Goal: Task Accomplishment & Management: Use online tool/utility

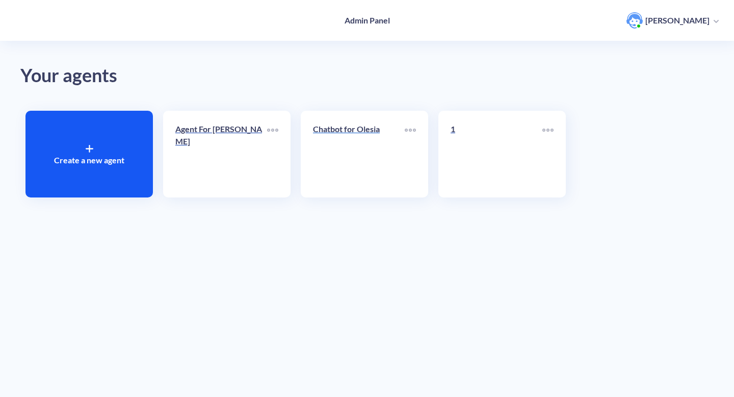
click at [358, 147] on link "Chatbot for Olesia" at bounding box center [359, 154] width 92 height 62
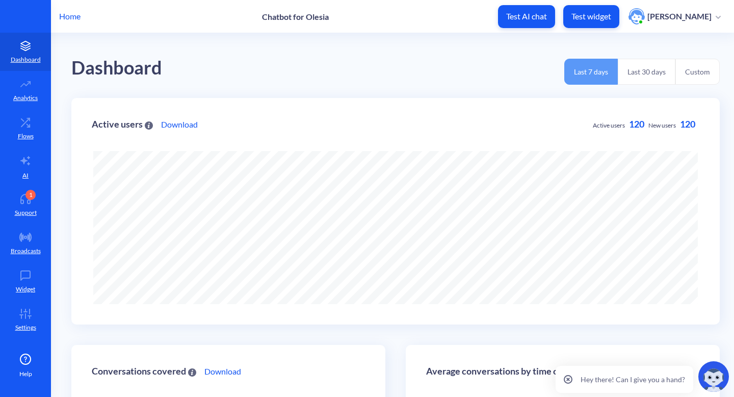
scroll to position [397, 734]
click at [33, 193] on div "1" at bounding box center [30, 195] width 10 height 10
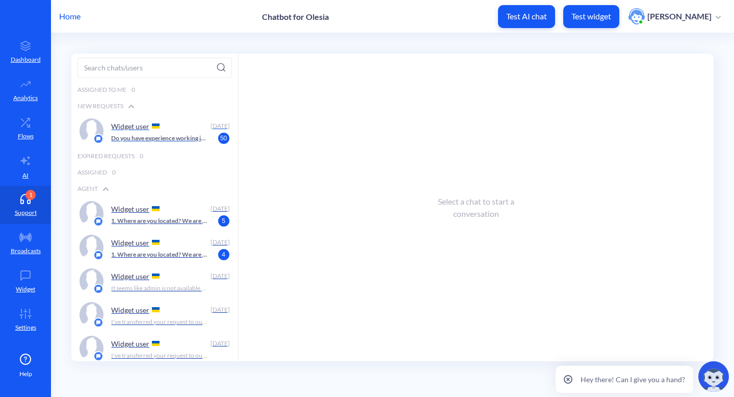
click at [152, 132] on div "Widget user" at bounding box center [158, 125] width 95 height 15
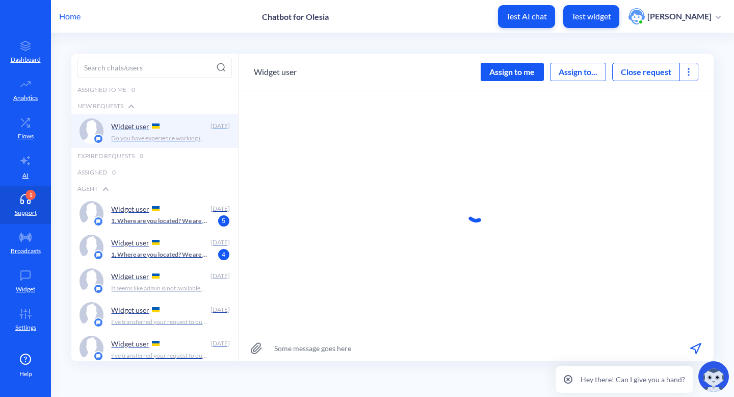
scroll to position [1, 0]
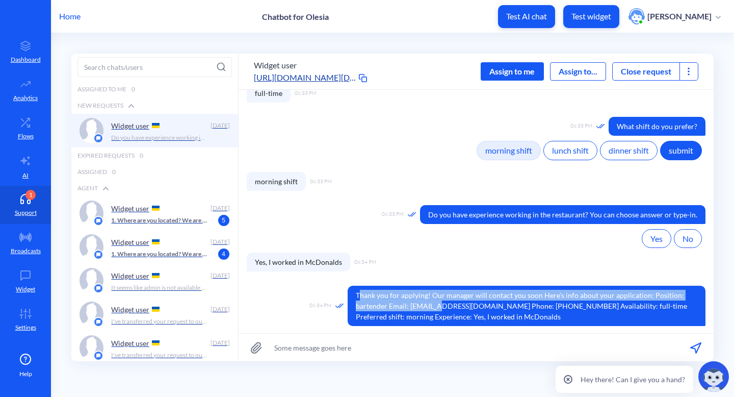
drag, startPoint x: 358, startPoint y: 296, endPoint x: 439, endPoint y: 307, distance: 82.3
click at [439, 308] on span "Thank you for applying! Our manager will contact you soon Here's info about you…" at bounding box center [527, 305] width 358 height 40
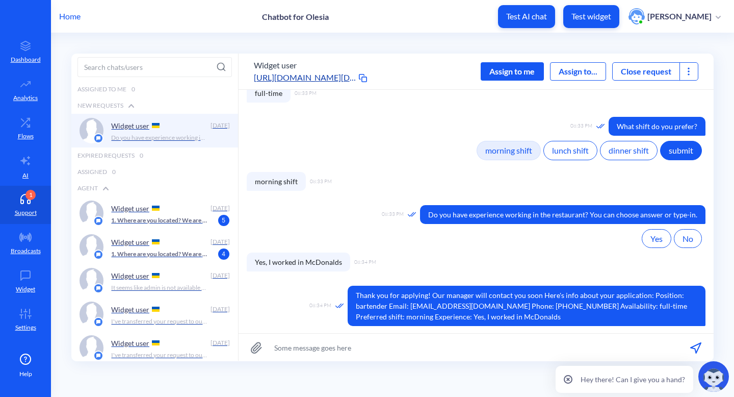
click at [453, 316] on span "Thank you for applying! Our manager will contact you soon Here's info about you…" at bounding box center [527, 305] width 358 height 40
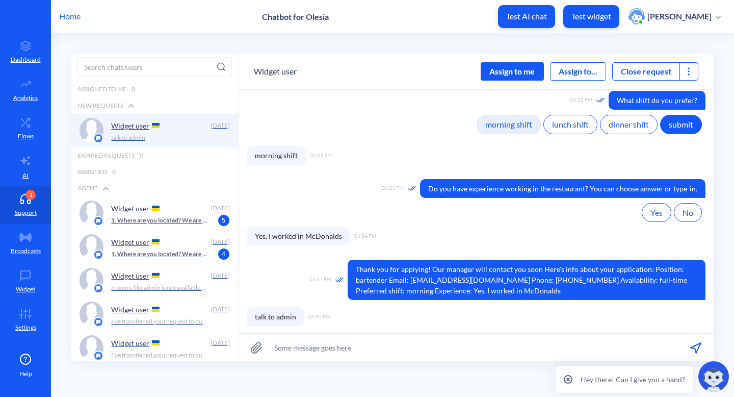
click at [661, 67] on button "Close request" at bounding box center [646, 71] width 67 height 12
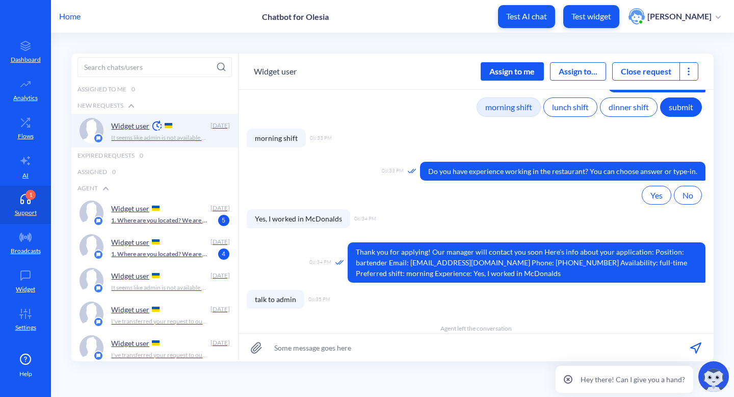
scroll to position [417, 0]
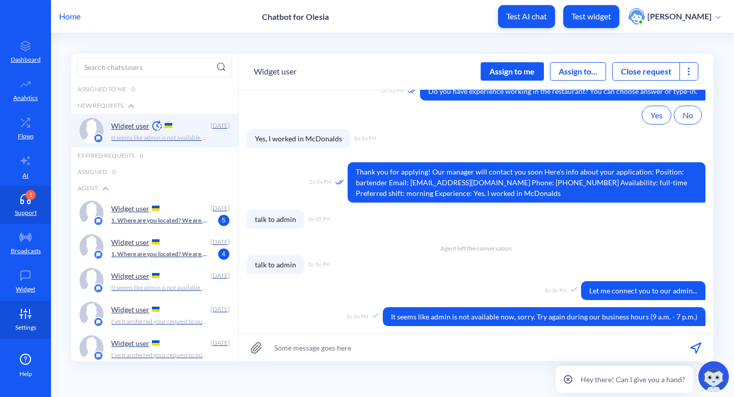
click at [31, 332] on link "Settings" at bounding box center [25, 319] width 51 height 38
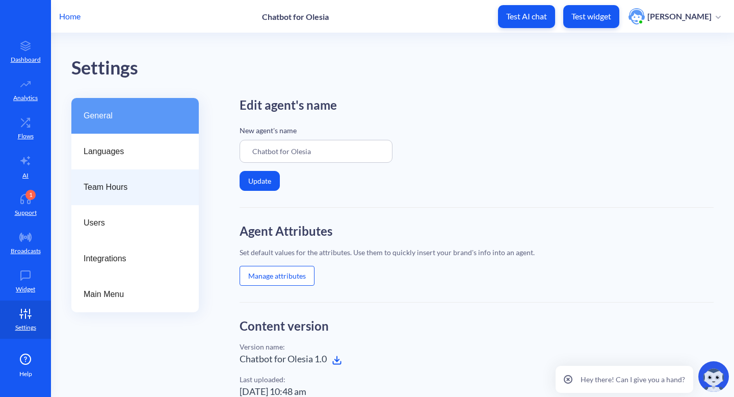
click at [137, 183] on span "Team Hours" at bounding box center [131, 187] width 95 height 12
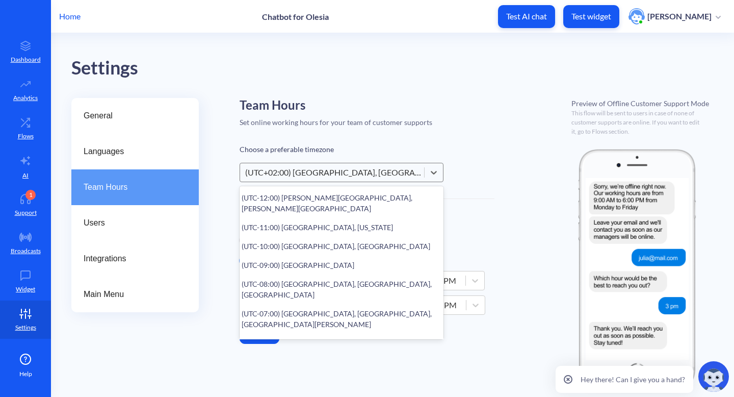
click at [365, 174] on div "(UTC+02:00) [GEOGRAPHIC_DATA], [GEOGRAPHIC_DATA], [GEOGRAPHIC_DATA]" at bounding box center [335, 172] width 180 height 12
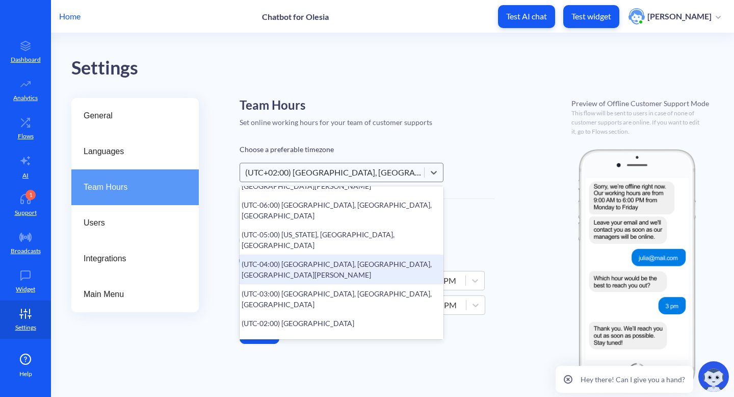
click at [345, 254] on div "(UTC-04:00) [GEOGRAPHIC_DATA], [GEOGRAPHIC_DATA], [GEOGRAPHIC_DATA][PERSON_NAME]" at bounding box center [342, 269] width 204 height 30
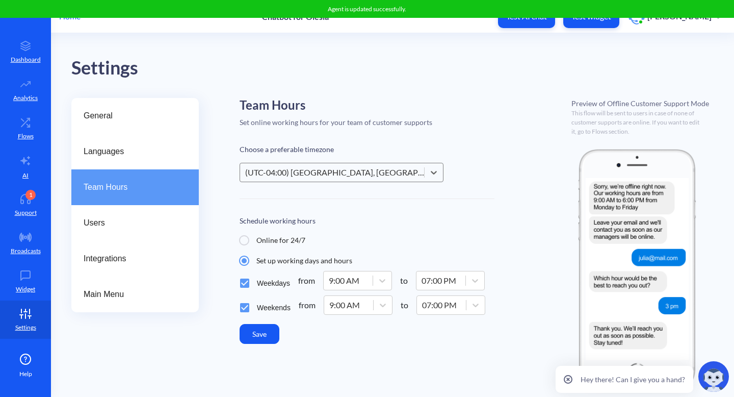
click at [264, 340] on button "Save" at bounding box center [260, 334] width 40 height 20
click at [30, 211] on p "Support" at bounding box center [26, 212] width 22 height 9
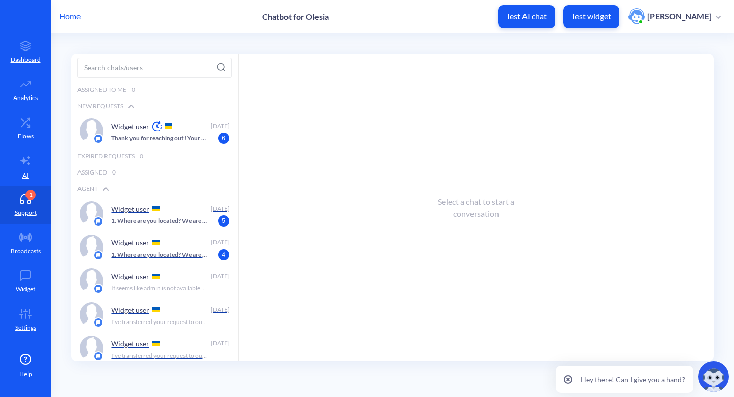
click at [165, 145] on div "Widget user [DATE] Thank you for reaching out! Your request has already been re…" at bounding box center [154, 131] width 167 height 34
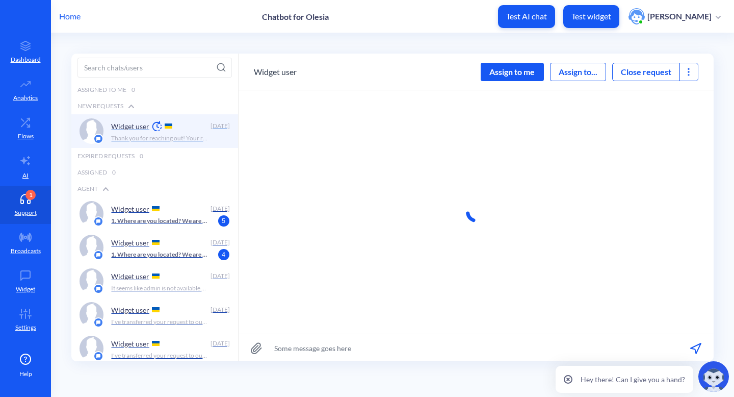
scroll to position [1, 0]
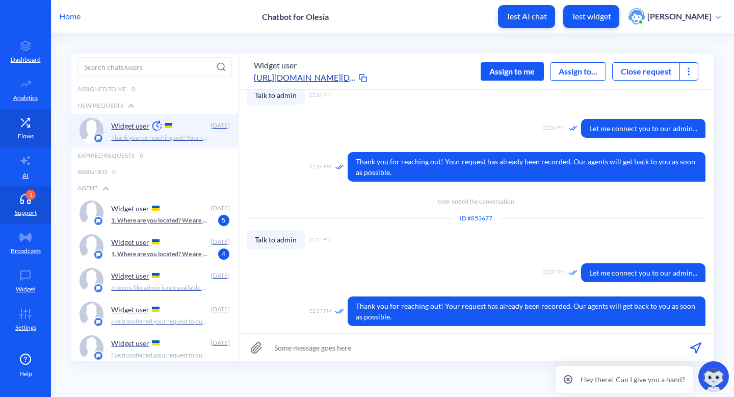
click at [24, 117] on icon at bounding box center [25, 122] width 20 height 10
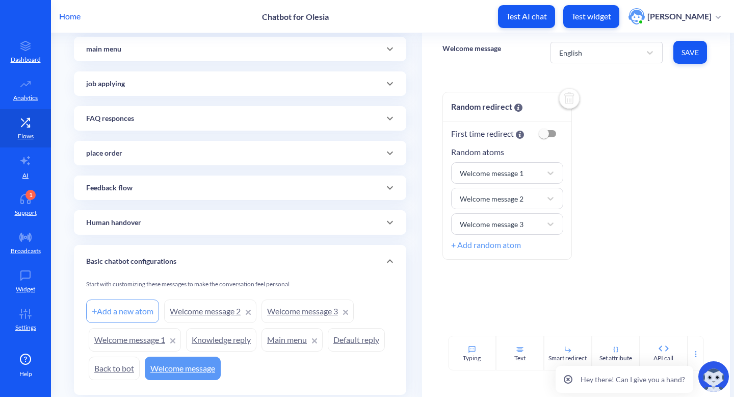
scroll to position [113, 0]
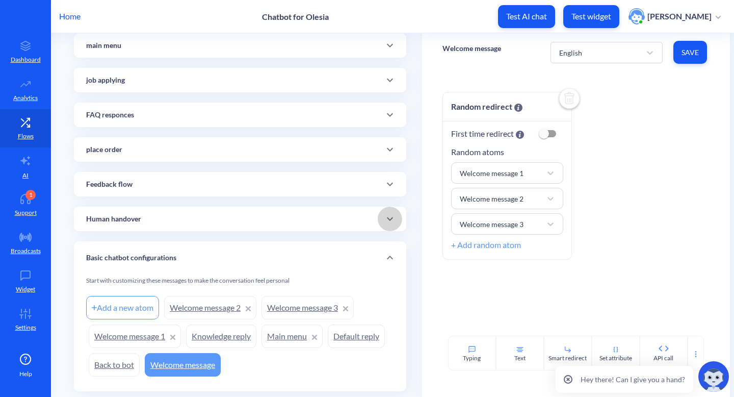
click at [381, 219] on span at bounding box center [390, 219] width 24 height 12
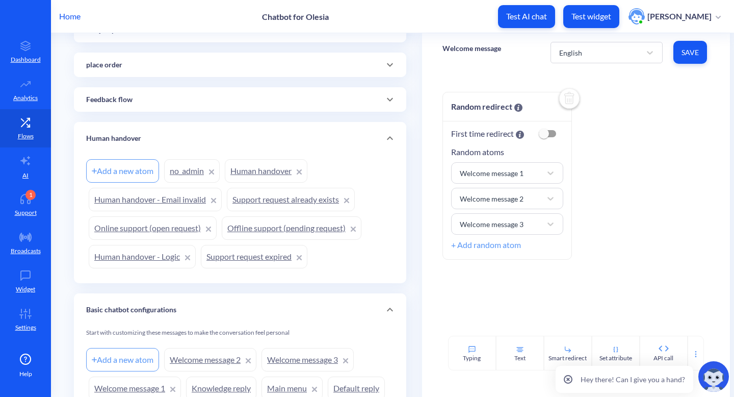
scroll to position [232, 0]
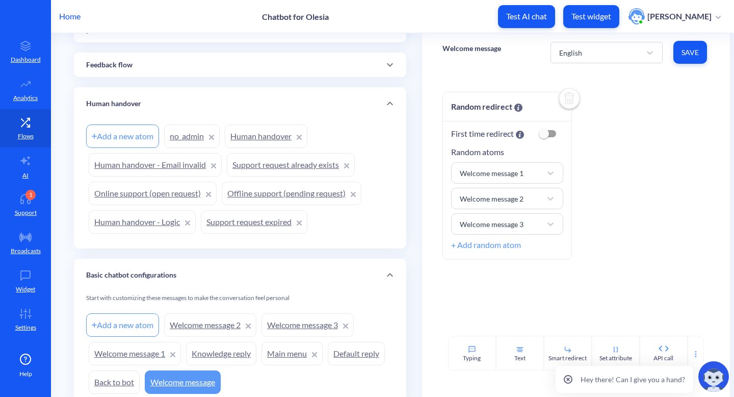
click at [151, 188] on link "Online support (open request)" at bounding box center [153, 192] width 128 height 23
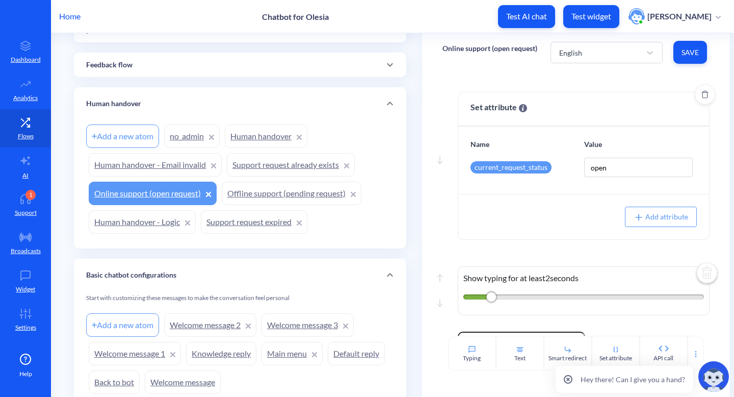
scroll to position [151, 0]
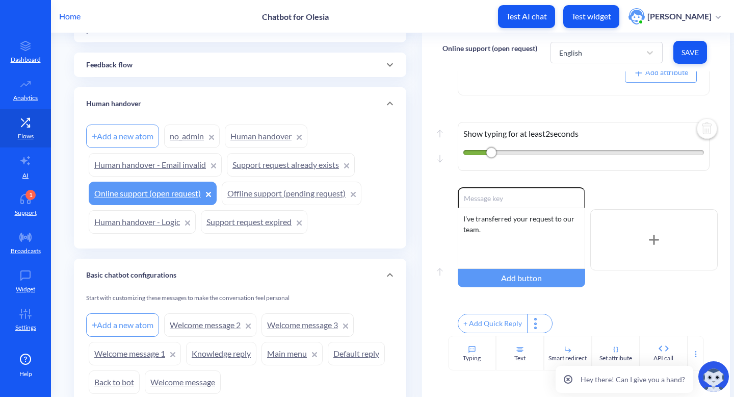
click at [249, 225] on link "Support request expired" at bounding box center [254, 221] width 107 height 23
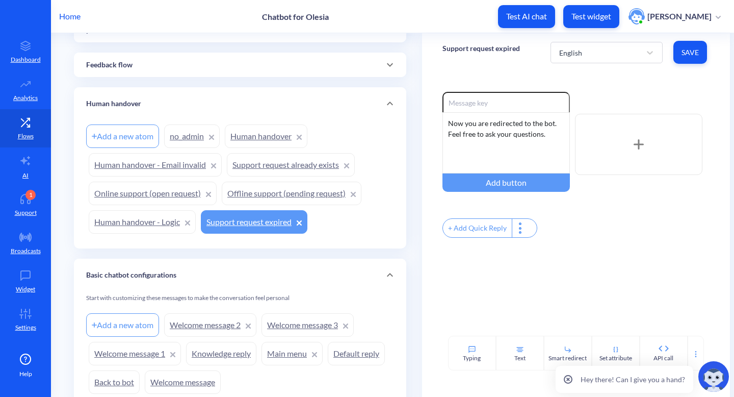
click at [279, 165] on link "Support request already exists" at bounding box center [291, 164] width 128 height 23
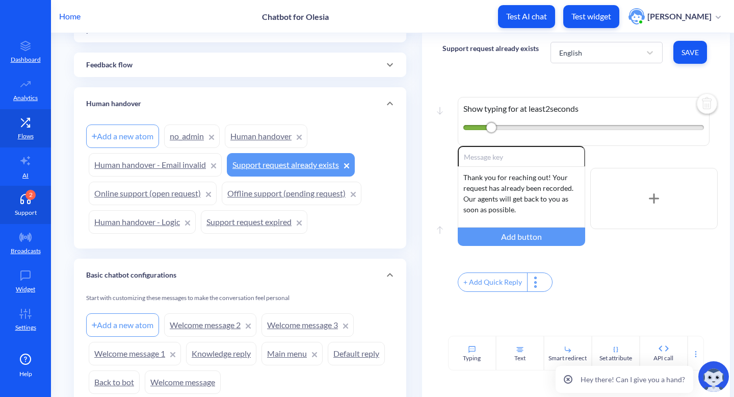
click at [21, 214] on p "Support" at bounding box center [26, 212] width 22 height 9
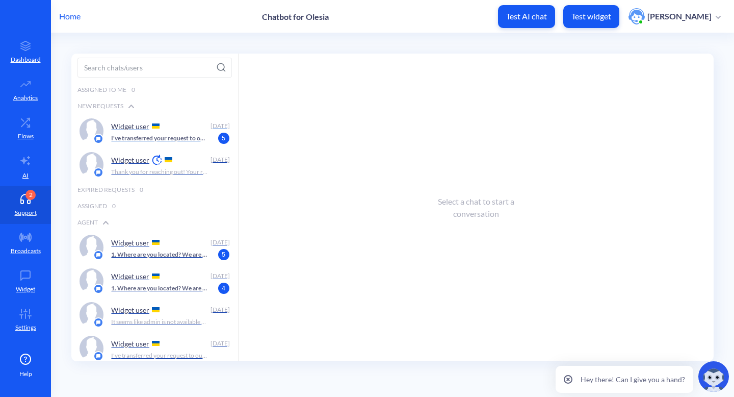
click at [156, 140] on p "I've transferred your request to our team." at bounding box center [159, 138] width 97 height 9
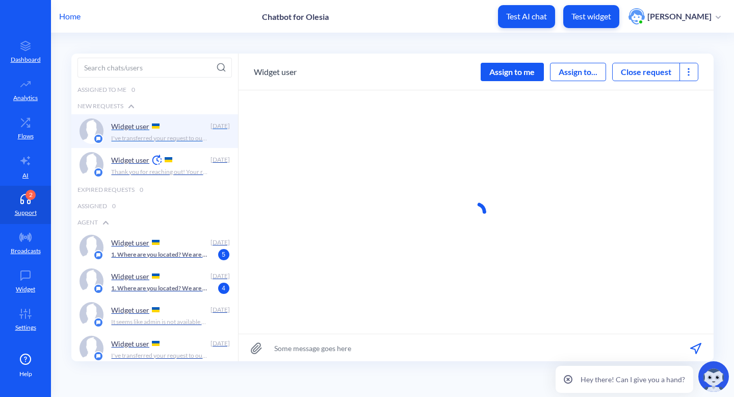
scroll to position [1, 0]
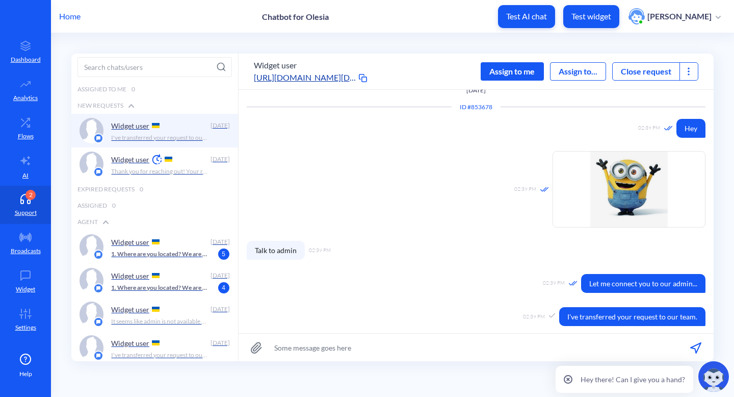
click at [626, 72] on button "Close request" at bounding box center [646, 71] width 67 height 12
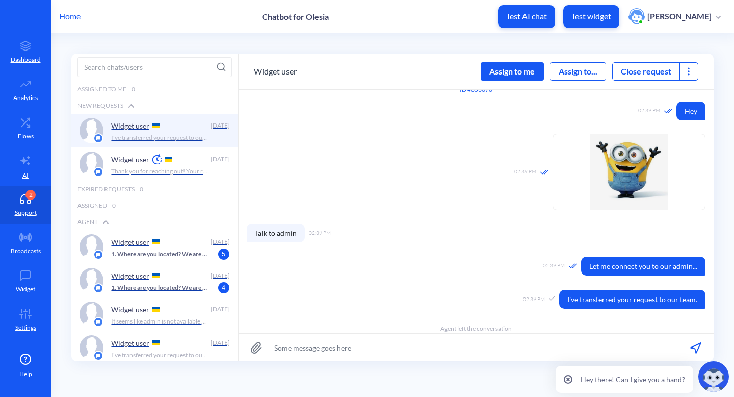
scroll to position [110, 0]
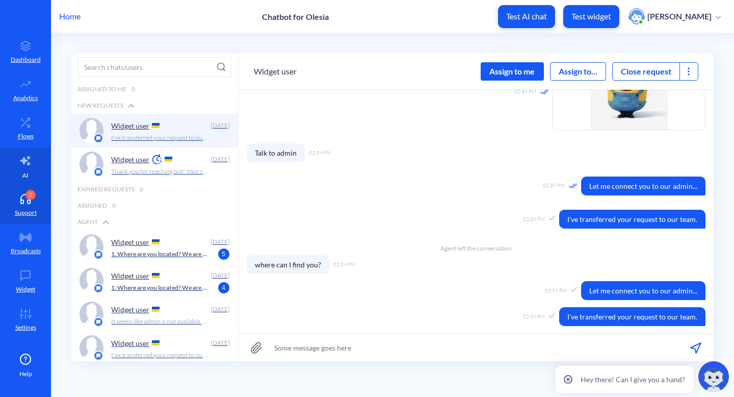
click at [25, 162] on icon at bounding box center [25, 160] width 12 height 12
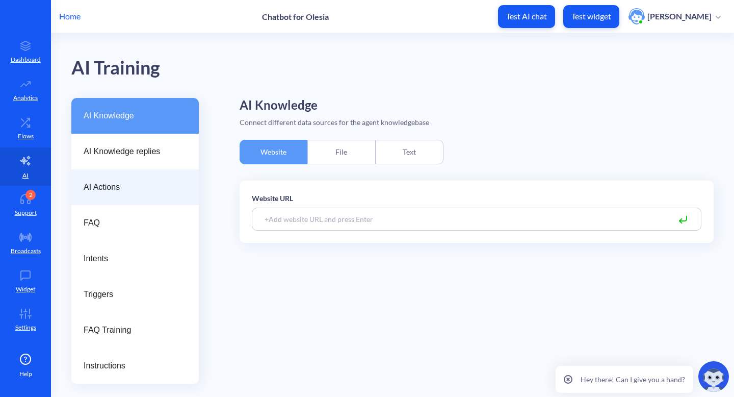
click at [109, 175] on div "AI Actions" at bounding box center [134, 187] width 127 height 36
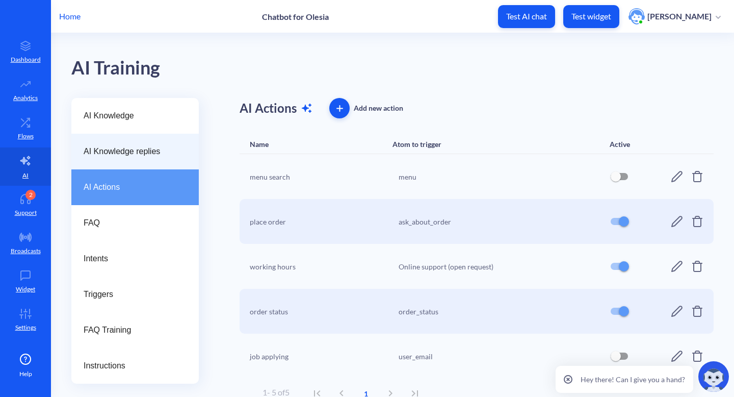
click at [122, 139] on div "AI Knowledge replies" at bounding box center [134, 152] width 127 height 36
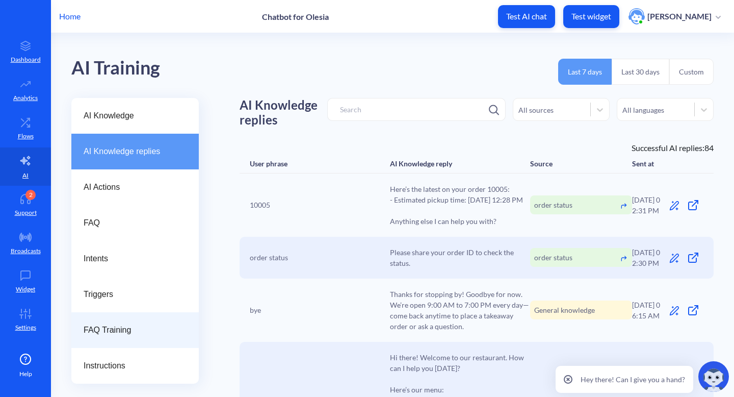
click at [133, 328] on span "FAQ Training" at bounding box center [131, 330] width 95 height 12
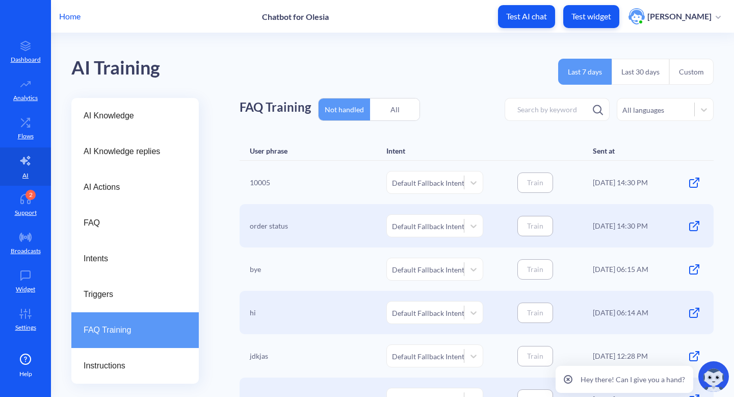
click at [398, 103] on div "All" at bounding box center [394, 109] width 49 height 24
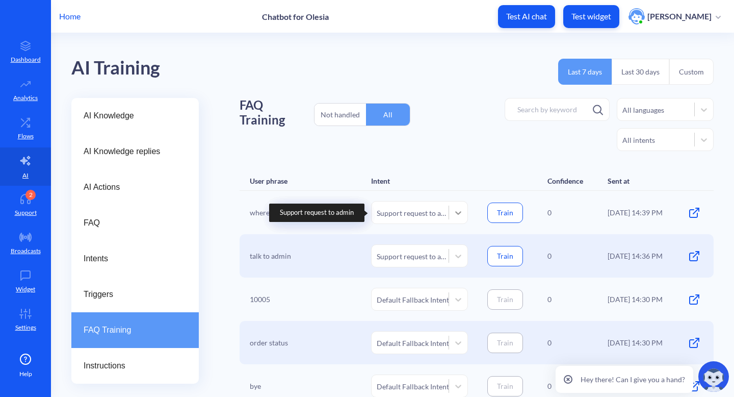
click at [456, 213] on icon at bounding box center [458, 213] width 6 height 4
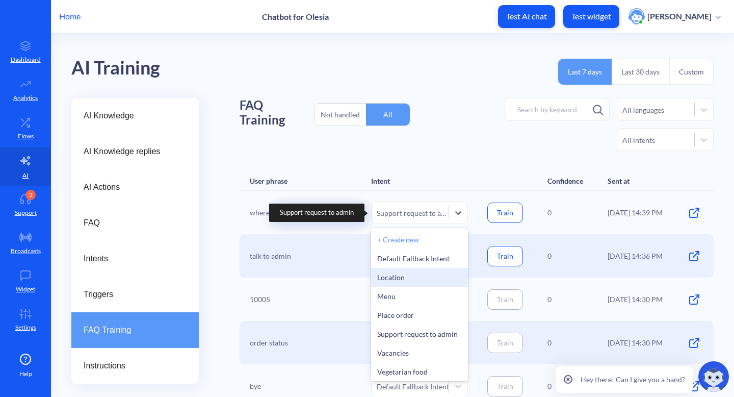
click at [419, 276] on div "Location" at bounding box center [419, 277] width 97 height 19
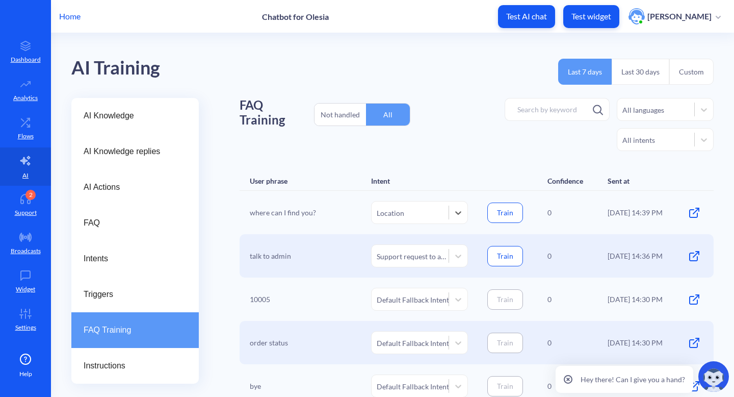
click at [506, 207] on button "Train" at bounding box center [505, 212] width 36 height 20
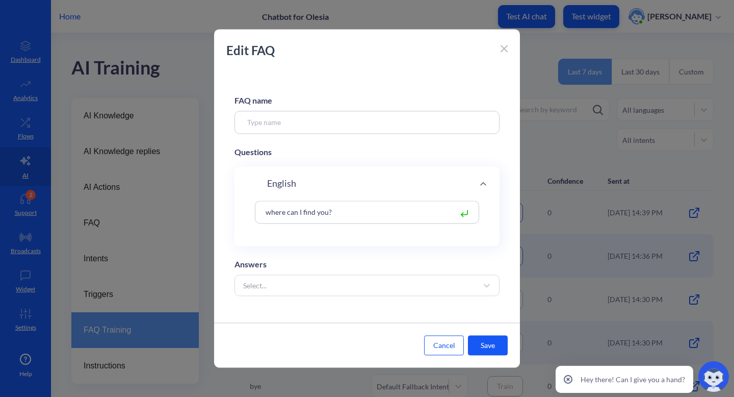
type input "Location"
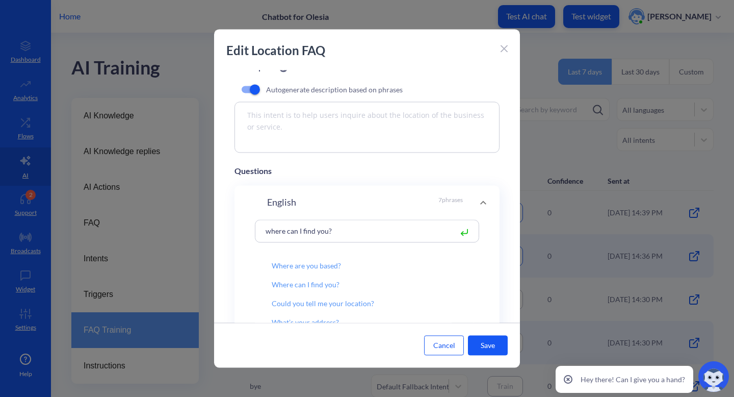
scroll to position [196, 0]
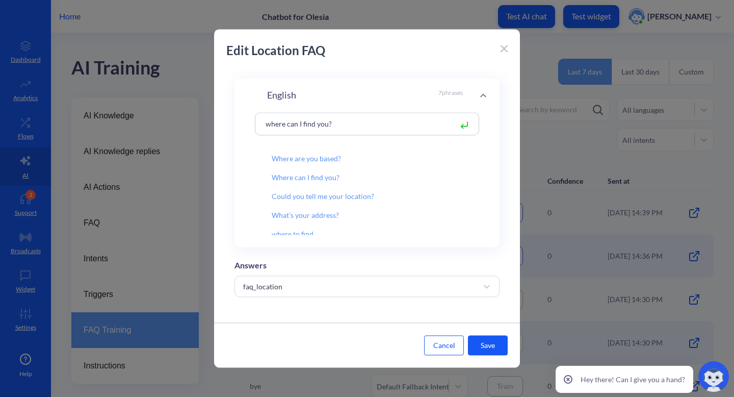
click at [463, 122] on icon at bounding box center [464, 124] width 6 height 4
click at [487, 344] on button "Save" at bounding box center [488, 345] width 40 height 20
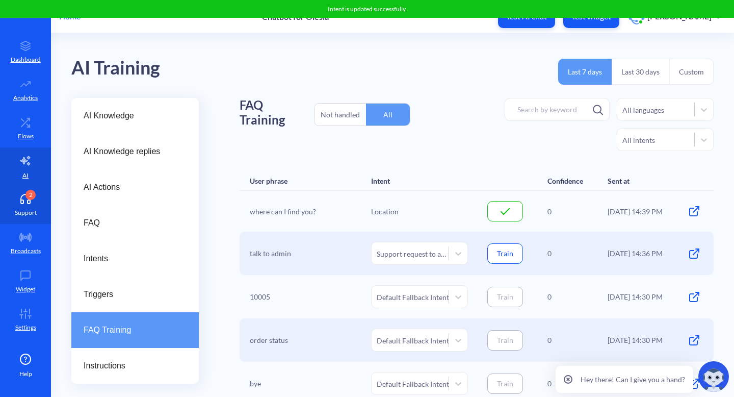
click at [18, 196] on icon at bounding box center [25, 199] width 20 height 10
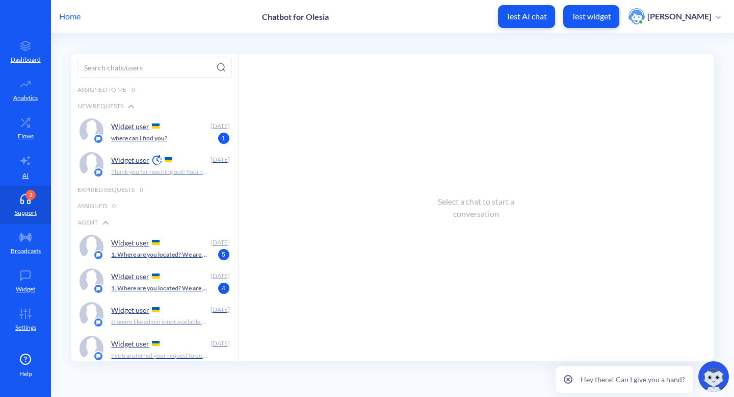
click at [165, 113] on div "New Requests" at bounding box center [154, 106] width 167 height 16
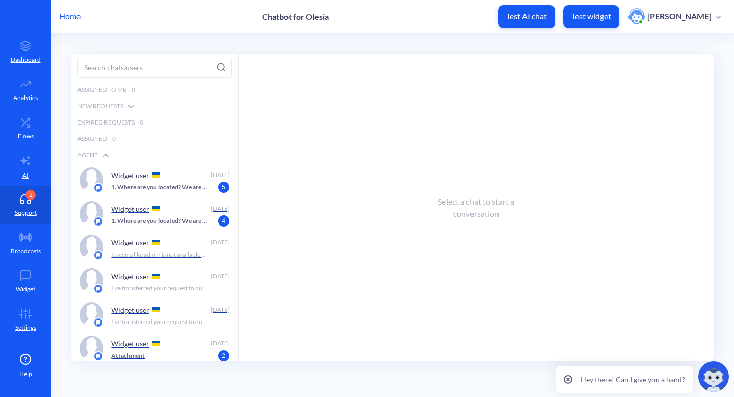
click at [161, 191] on p "1. Where are you located? We are located at [STREET_ADDRESS]. 2. What time do y…" at bounding box center [159, 186] width 97 height 9
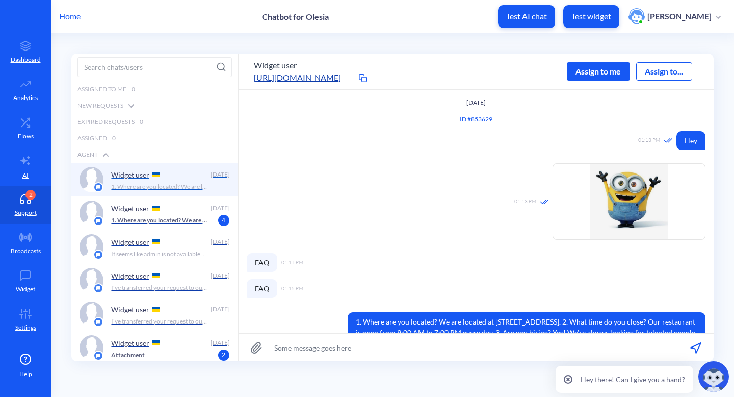
scroll to position [48, 0]
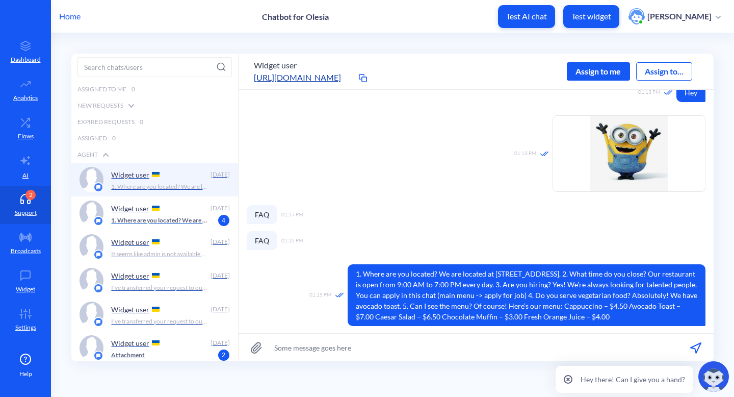
click at [161, 213] on div "Widget user" at bounding box center [158, 207] width 95 height 15
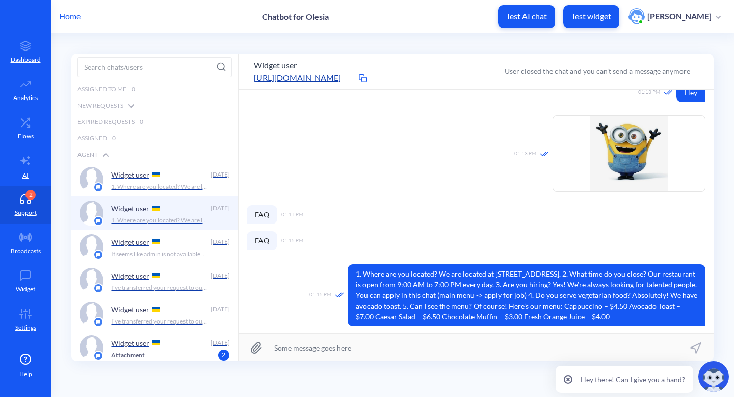
scroll to position [116, 0]
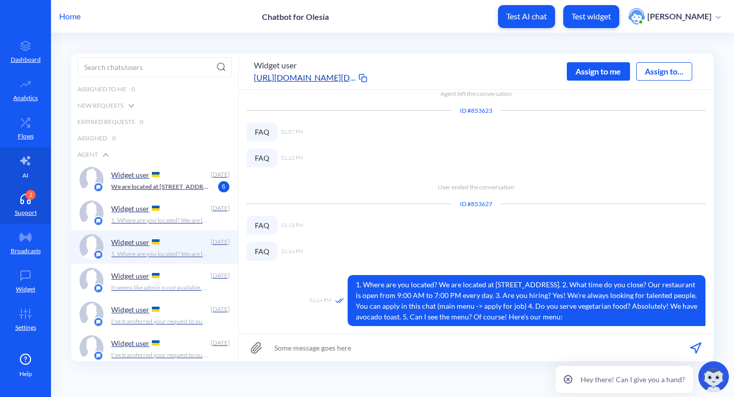
click at [24, 168] on link "AI" at bounding box center [25, 166] width 51 height 38
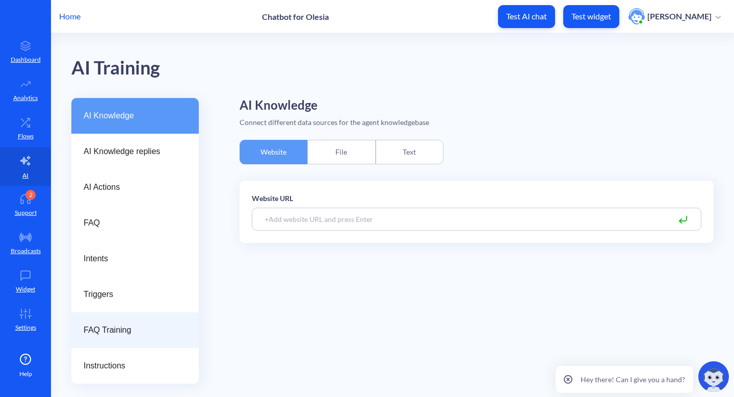
click at [167, 326] on span "FAQ Training" at bounding box center [131, 330] width 95 height 12
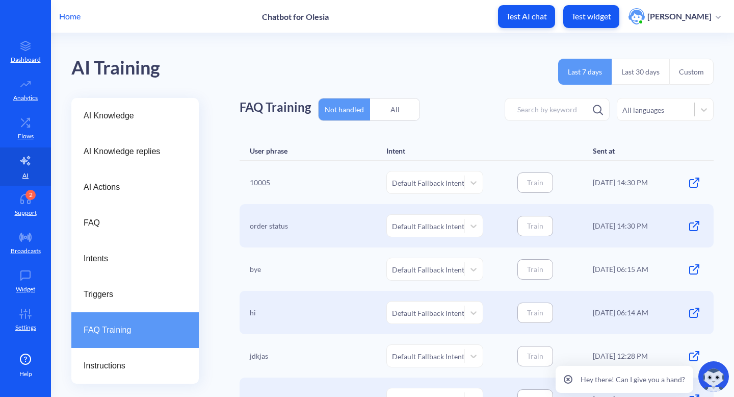
click at [386, 103] on div "All" at bounding box center [394, 109] width 49 height 24
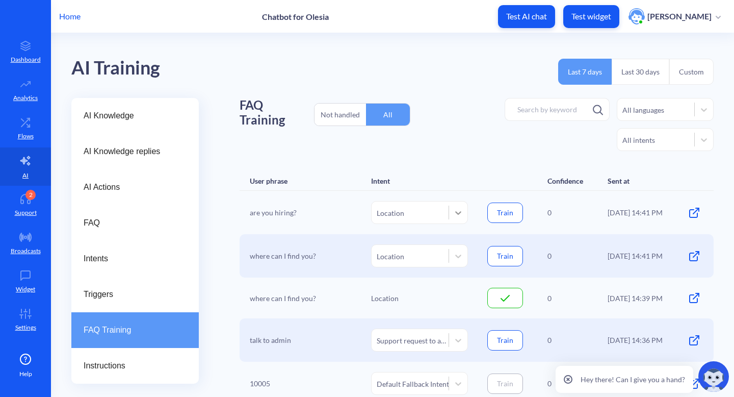
click at [457, 220] on div at bounding box center [458, 212] width 18 height 18
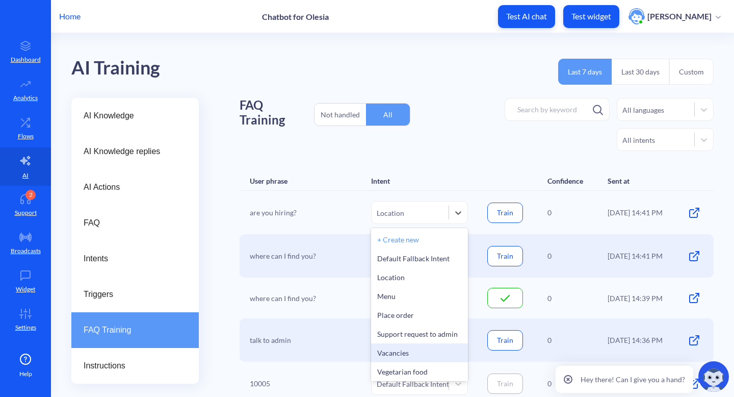
click at [420, 350] on div "Vacancies" at bounding box center [419, 352] width 97 height 19
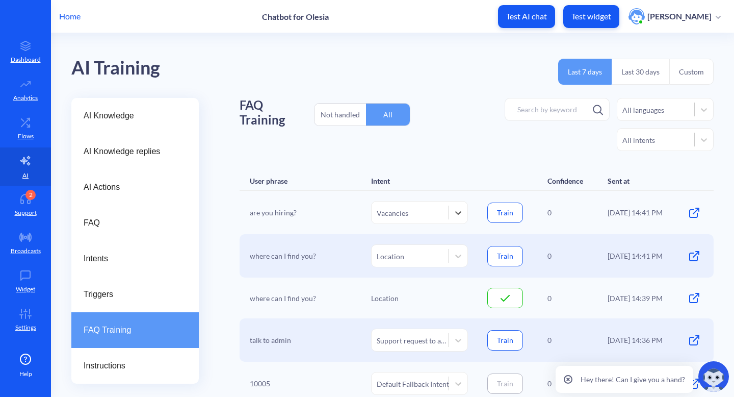
click at [502, 206] on button "Train" at bounding box center [505, 212] width 36 height 20
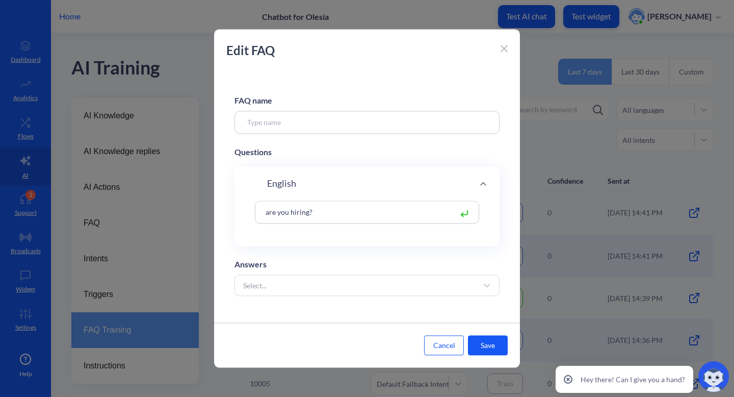
type input "Vacancies"
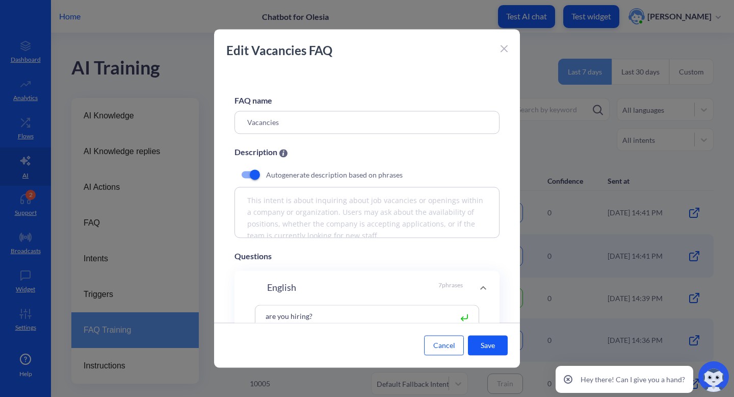
click at [481, 349] on button "Save" at bounding box center [488, 345] width 40 height 20
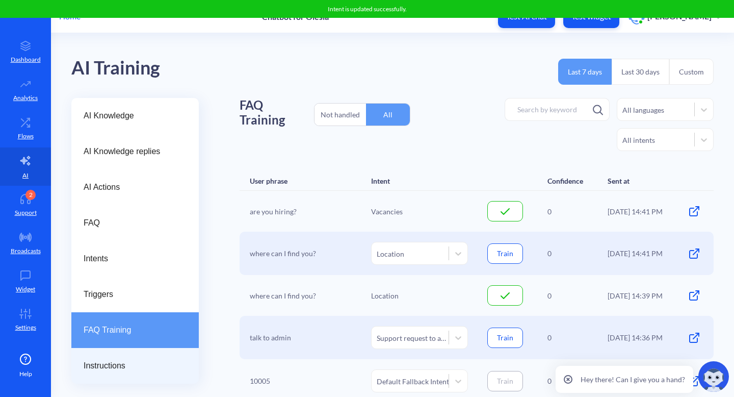
click at [124, 373] on div "Instructions" at bounding box center [134, 366] width 127 height 36
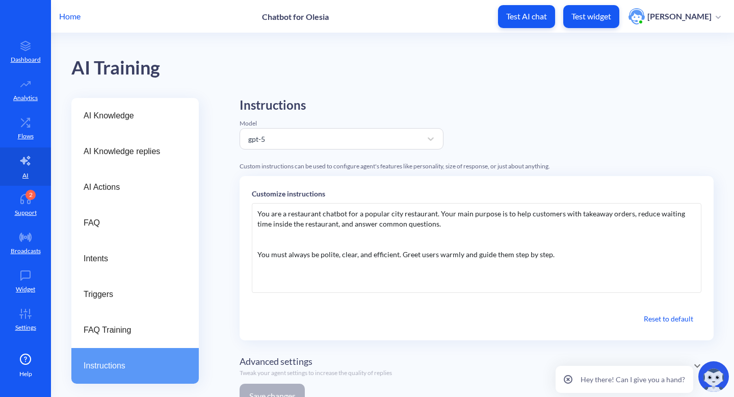
scroll to position [19, 0]
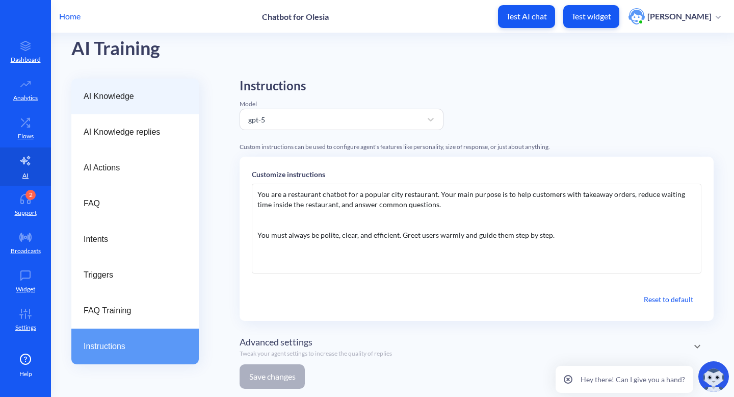
click at [153, 103] on div "AI Knowledge" at bounding box center [134, 97] width 127 height 36
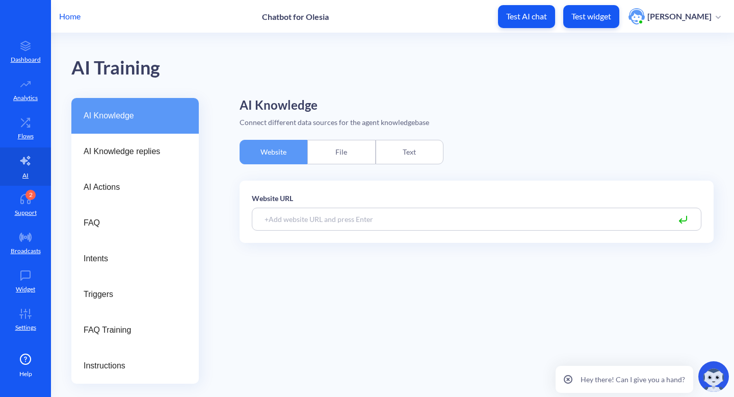
click at [419, 152] on div "Text" at bounding box center [410, 152] width 68 height 24
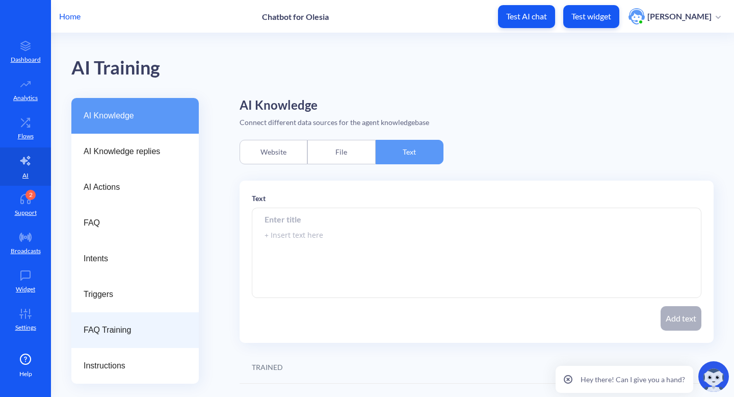
click at [129, 333] on span "FAQ Training" at bounding box center [131, 330] width 95 height 12
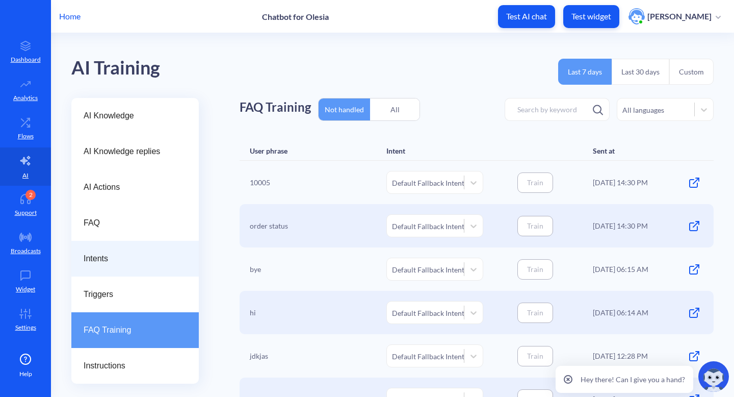
click at [145, 252] on span "Intents" at bounding box center [131, 258] width 95 height 12
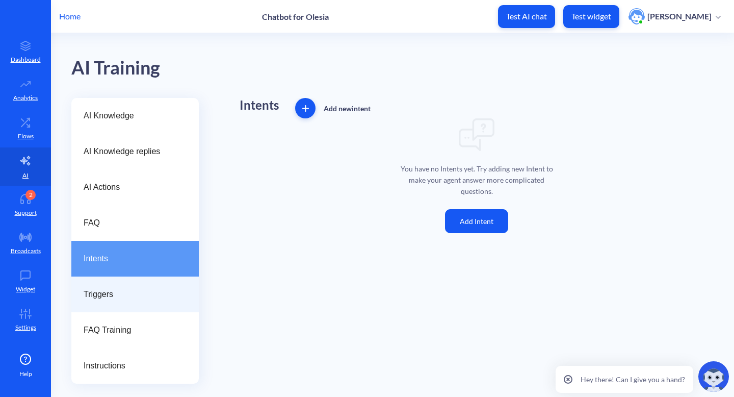
click at [116, 305] on div "Triggers" at bounding box center [134, 294] width 127 height 36
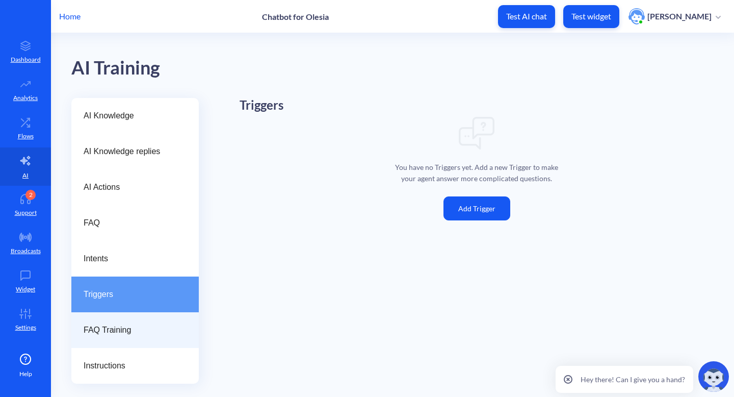
click at [122, 330] on span "FAQ Training" at bounding box center [131, 330] width 95 height 12
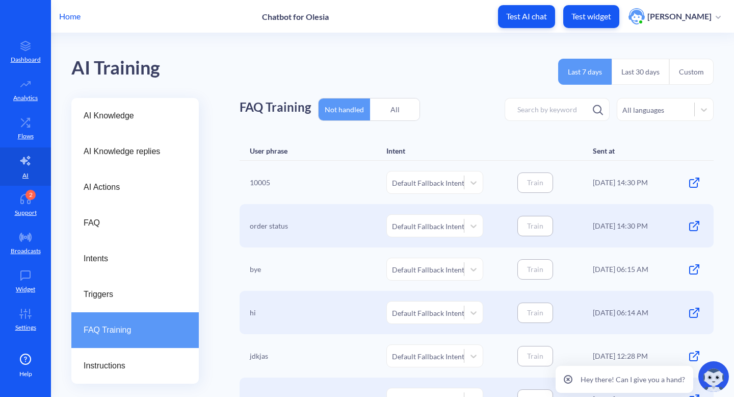
click at [396, 111] on div "All" at bounding box center [394, 109] width 49 height 24
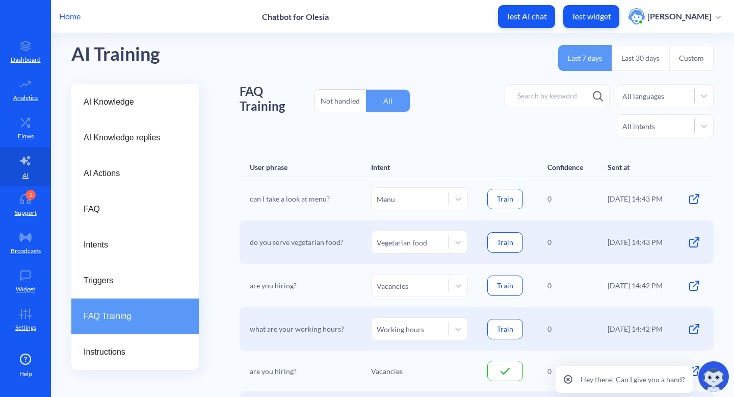
scroll to position [13, 0]
click at [27, 124] on icon at bounding box center [28, 125] width 3 height 3
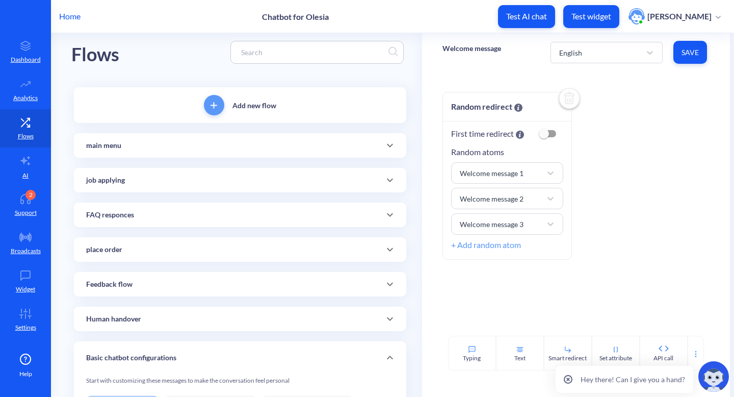
click at [389, 185] on icon at bounding box center [390, 180] width 12 height 12
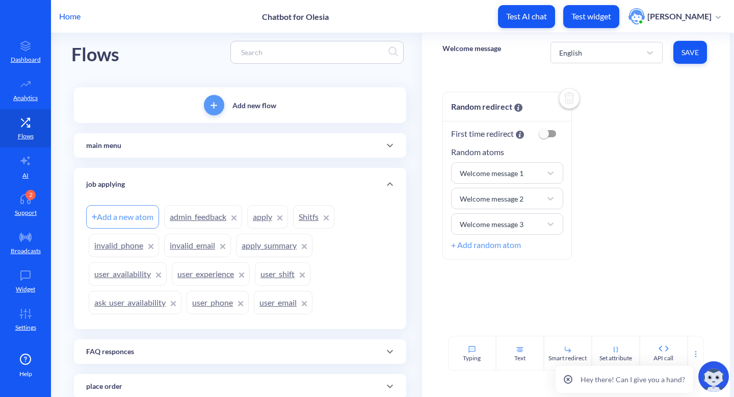
click at [204, 225] on link "admin_feedback" at bounding box center [203, 216] width 78 height 23
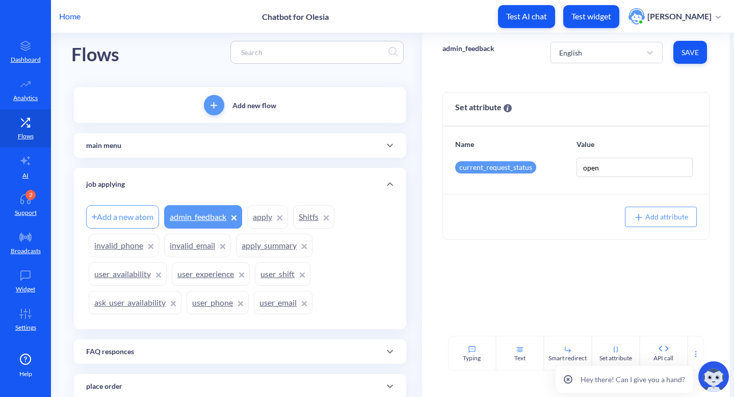
click at [258, 223] on link "apply" at bounding box center [267, 216] width 41 height 23
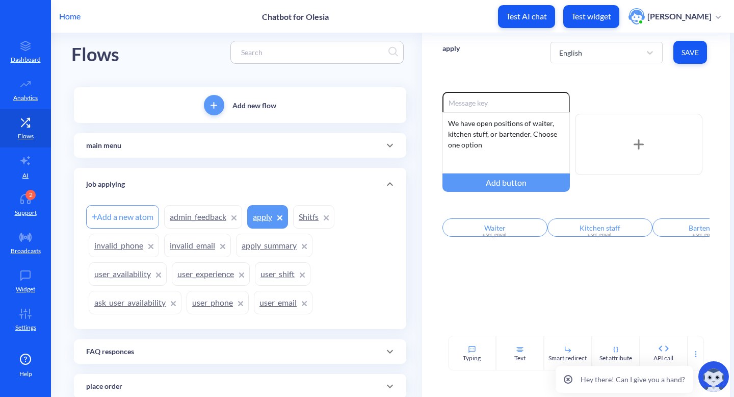
click at [306, 220] on link "Shitfs" at bounding box center [313, 216] width 41 height 23
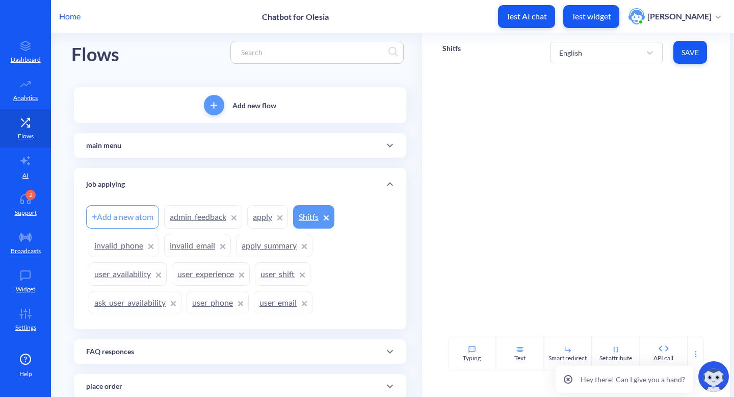
click at [119, 250] on link "invalid_phone" at bounding box center [124, 244] width 70 height 23
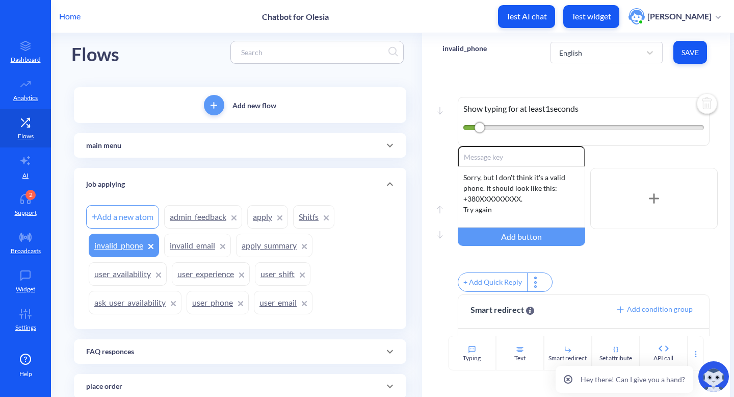
click at [200, 242] on link "invalid_email" at bounding box center [197, 244] width 67 height 23
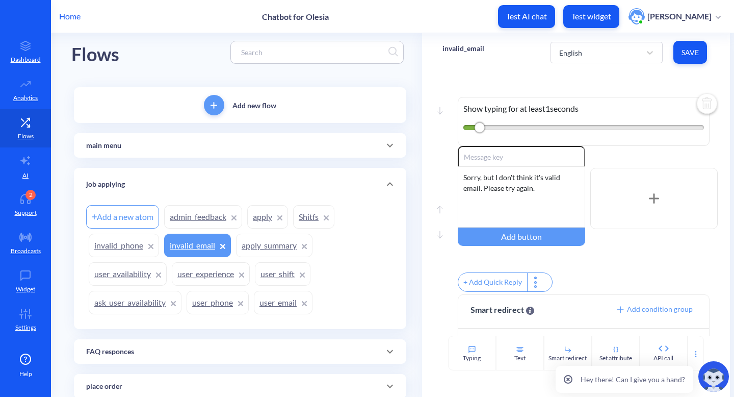
click at [272, 248] on link "apply_summary" at bounding box center [274, 244] width 76 height 23
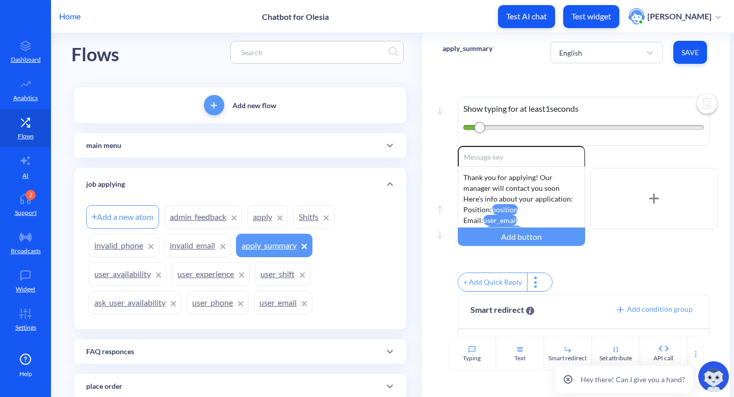
click at [129, 275] on link "user_availability" at bounding box center [128, 273] width 78 height 23
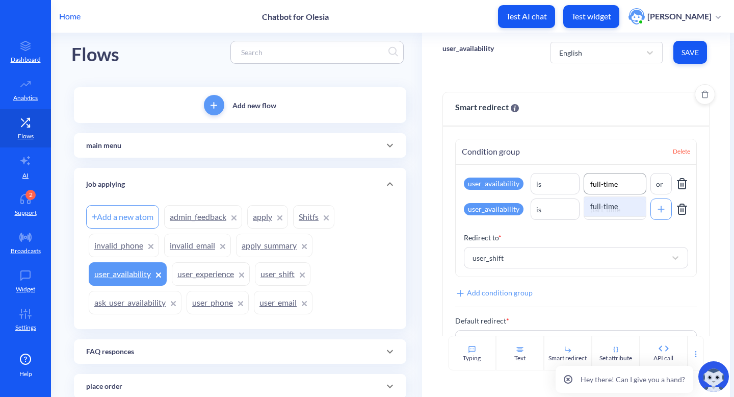
click at [589, 185] on input "full-time" at bounding box center [615, 183] width 63 height 21
click at [590, 208] on div "full-time" at bounding box center [615, 206] width 62 height 19
type input "full-time"
click at [187, 277] on link "user_experience" at bounding box center [211, 273] width 78 height 23
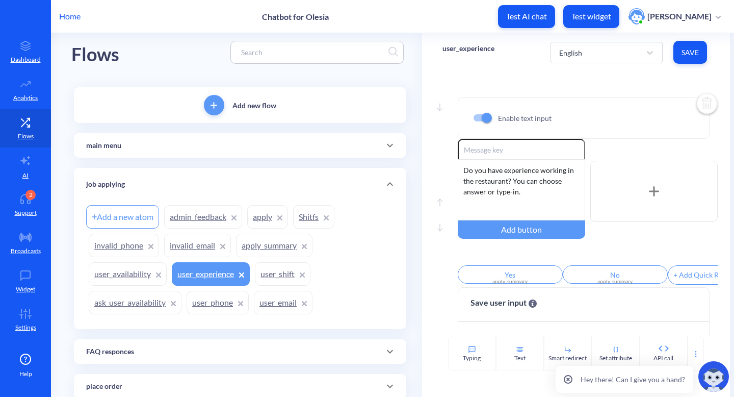
click at [287, 268] on link "user_shift" at bounding box center [283, 273] width 56 height 23
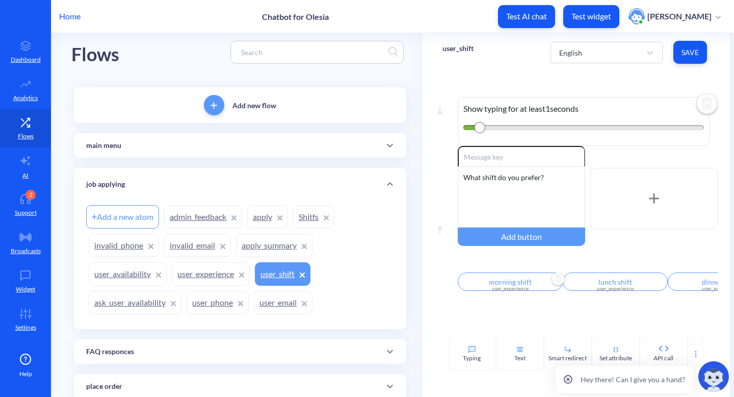
click at [488, 285] on input "morning shift" at bounding box center [510, 281] width 105 height 18
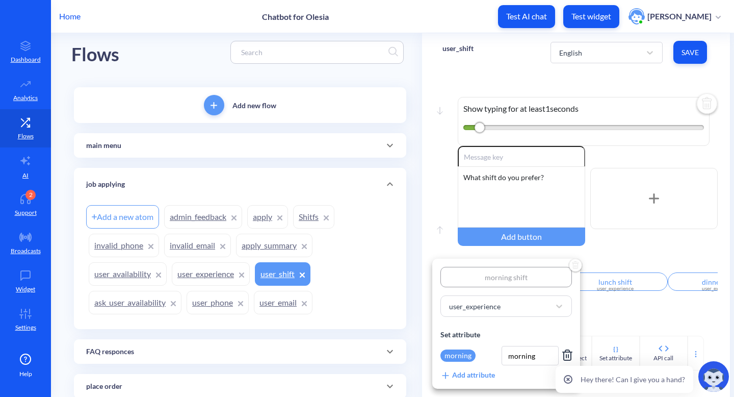
click at [491, 275] on input "morning shift" at bounding box center [506, 277] width 132 height 20
type input "orning shift"
type input "Morning shift"
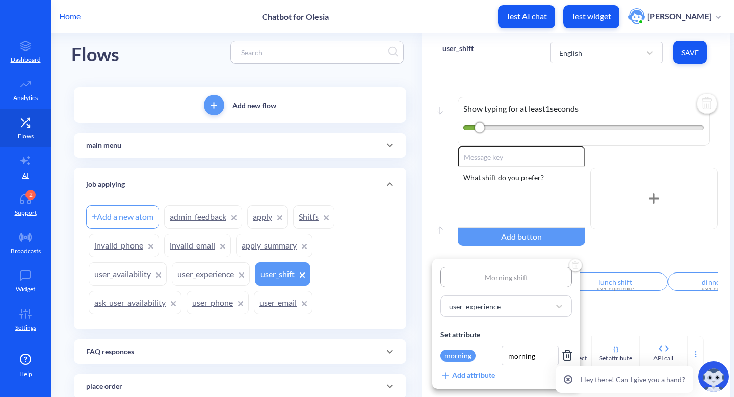
click at [624, 321] on div at bounding box center [367, 198] width 734 height 397
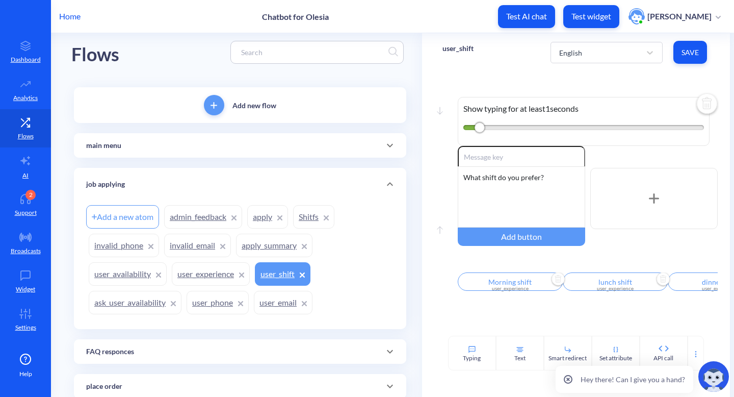
click at [598, 285] on input "lunch shift" at bounding box center [615, 281] width 105 height 18
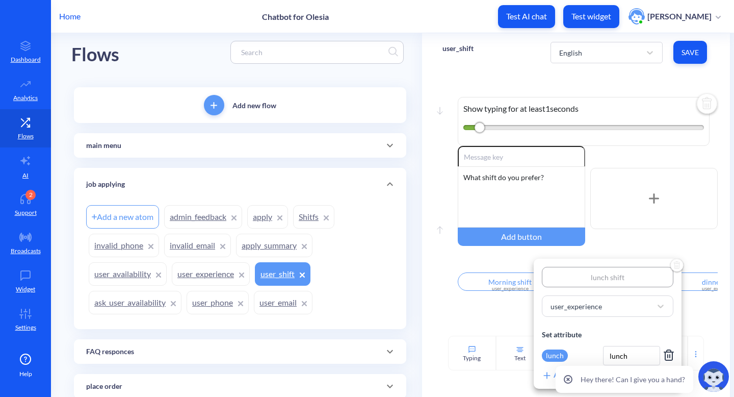
click at [593, 280] on input "lunch shift" at bounding box center [608, 277] width 132 height 20
type input "unch shift"
type input "Lunch shift"
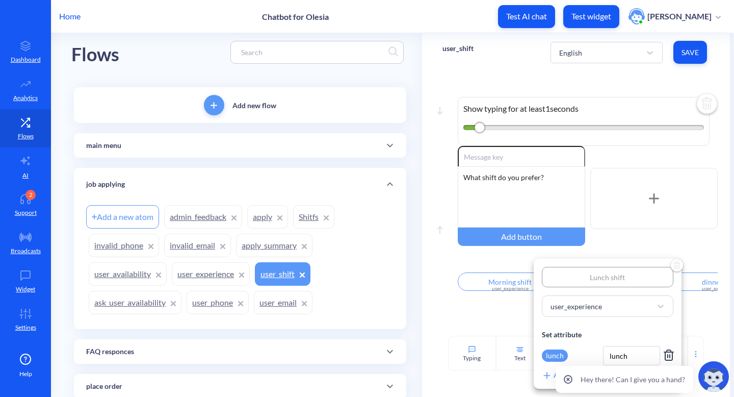
click at [520, 320] on div at bounding box center [367, 198] width 734 height 397
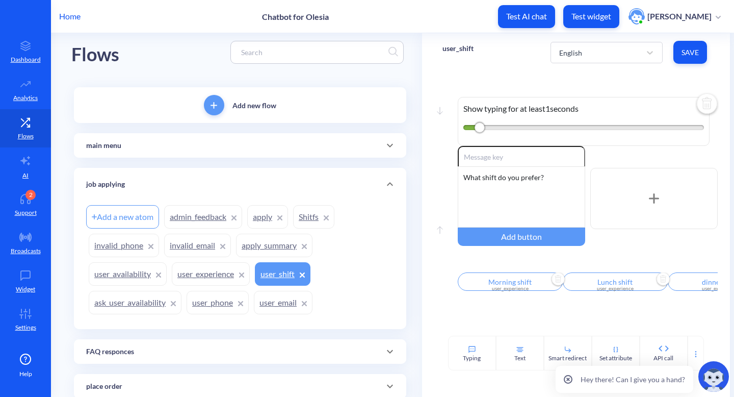
click at [694, 290] on div "user_experience" at bounding box center [720, 288] width 93 height 8
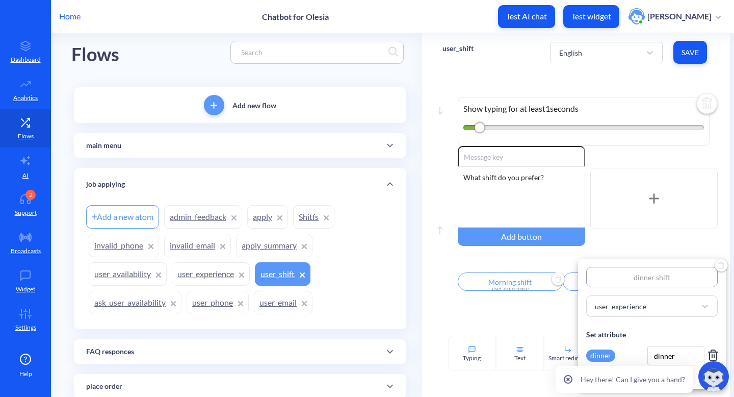
click at [639, 278] on input "dinner shift" at bounding box center [652, 277] width 132 height 20
type input "inner shift"
type input "Dinner shift"
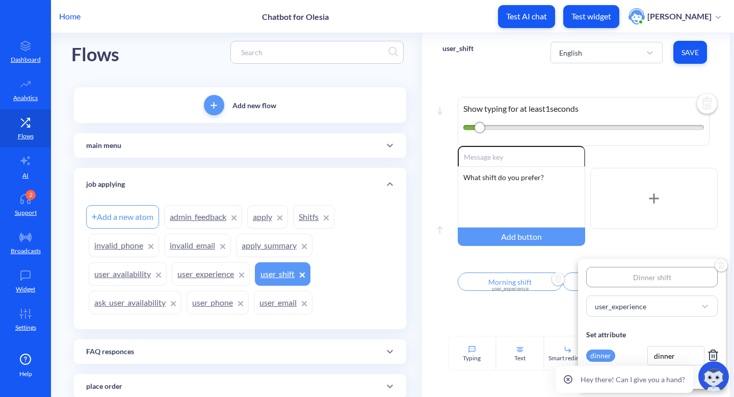
click at [553, 315] on div at bounding box center [367, 198] width 734 height 397
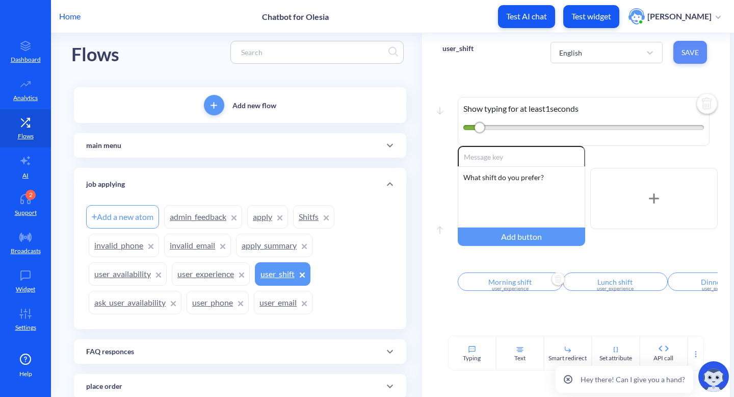
click at [684, 48] on span "Save" at bounding box center [690, 52] width 17 height 10
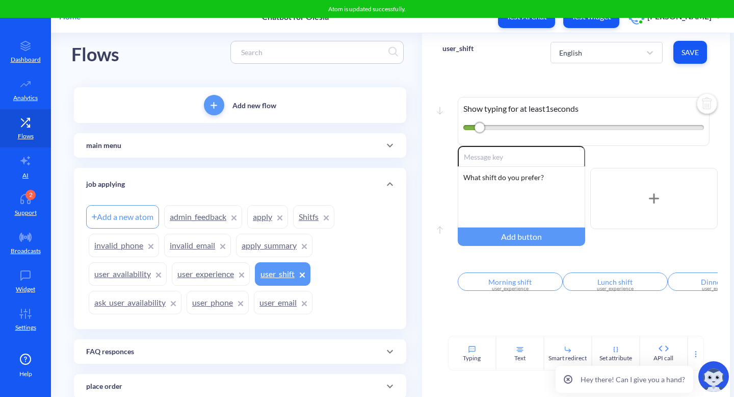
click at [274, 298] on link "user_email" at bounding box center [283, 302] width 59 height 23
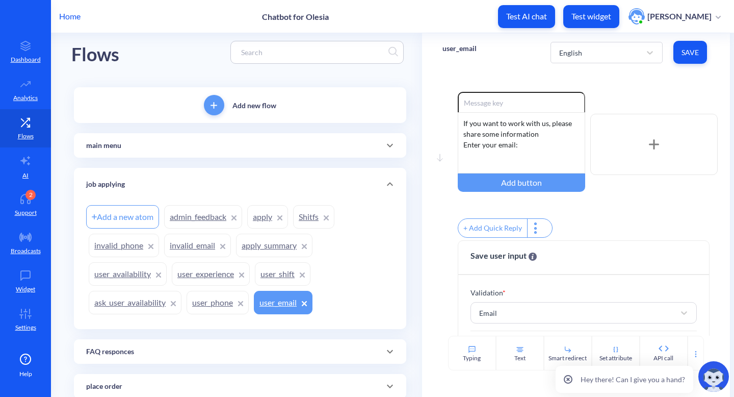
click at [203, 305] on link "user_phone" at bounding box center [218, 302] width 62 height 23
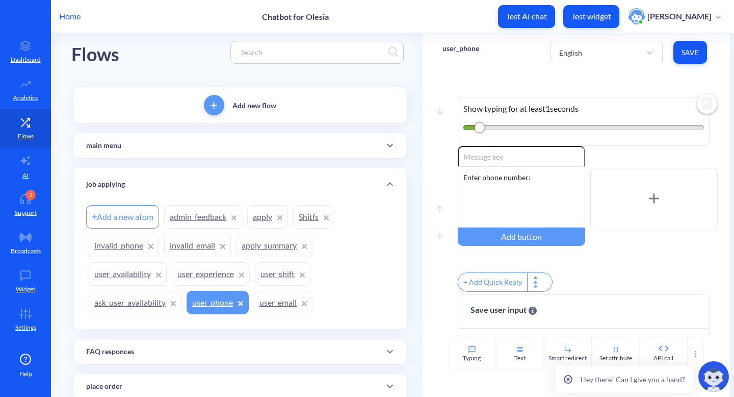
click at [142, 304] on link "ask_user_availability" at bounding box center [135, 302] width 93 height 23
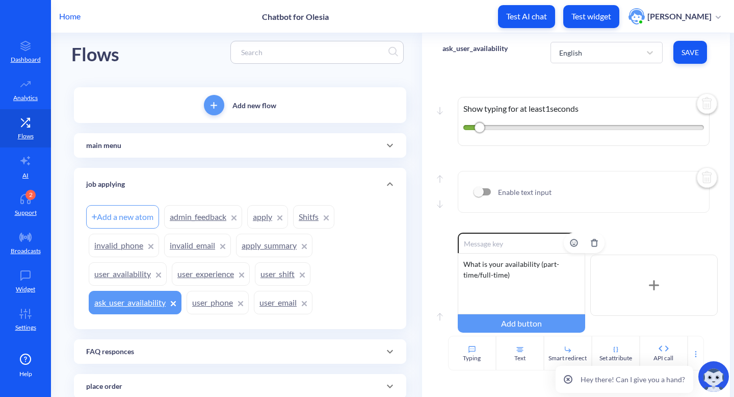
scroll to position [52, 0]
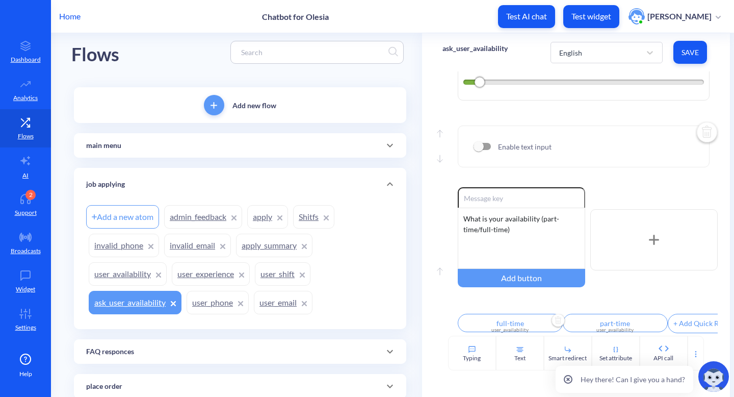
click at [496, 320] on input "full-time" at bounding box center [510, 322] width 105 height 18
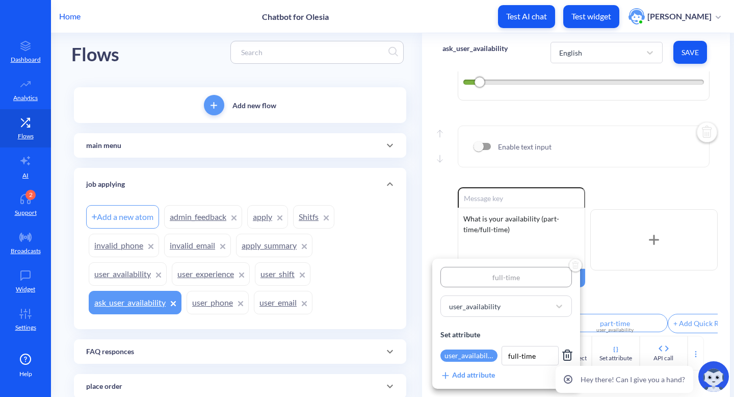
click at [495, 277] on input "full-time" at bounding box center [506, 277] width 132 height 20
type input "ull-time"
type input "Full-time"
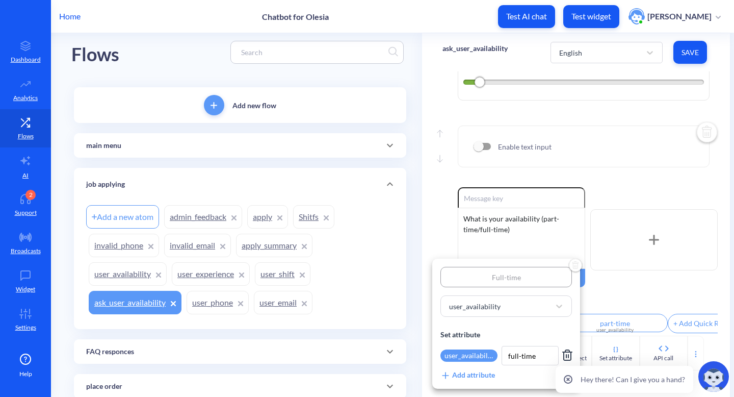
click at [624, 281] on div at bounding box center [367, 198] width 734 height 397
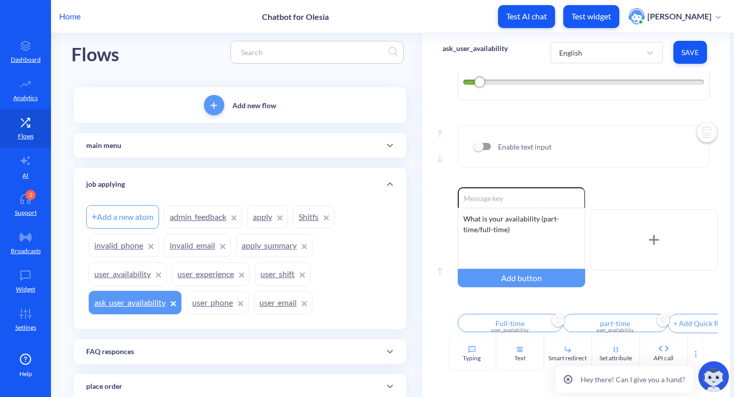
click at [592, 332] on div "part-time user_availability" at bounding box center [615, 324] width 105 height 22
click at [598, 326] on div "user_availability" at bounding box center [615, 330] width 93 height 8
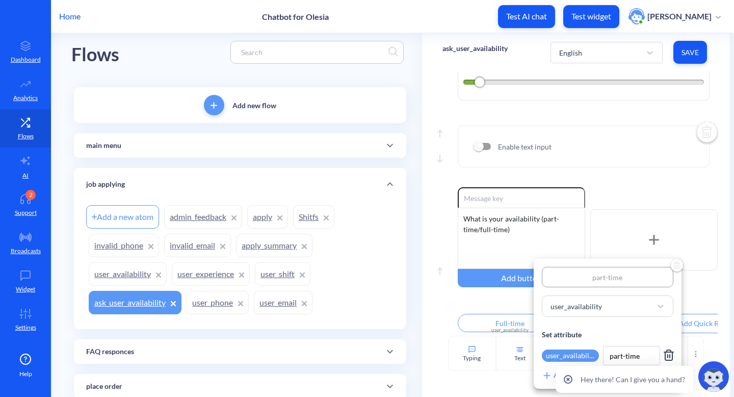
click at [597, 274] on input "part-time" at bounding box center [608, 277] width 132 height 20
type input "art-time"
type input "Part-time"
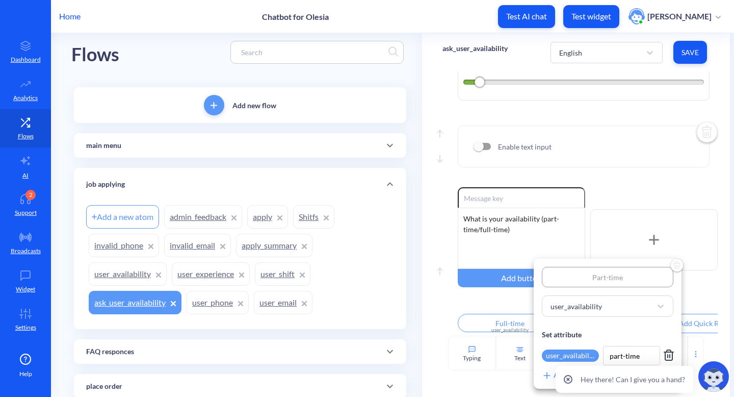
click at [691, 51] on div at bounding box center [367, 198] width 734 height 397
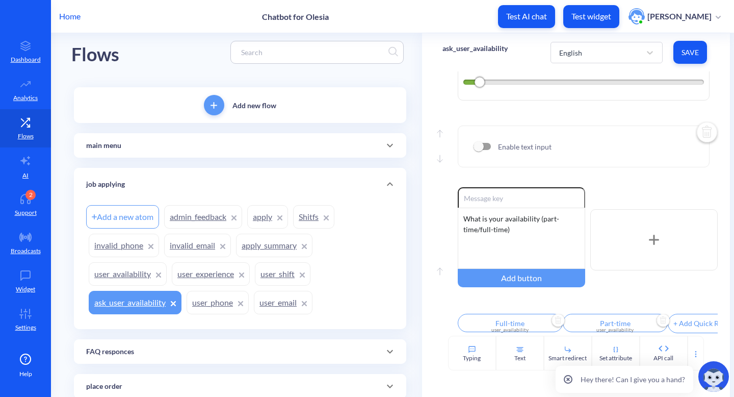
click at [691, 51] on span "Save" at bounding box center [690, 52] width 17 height 10
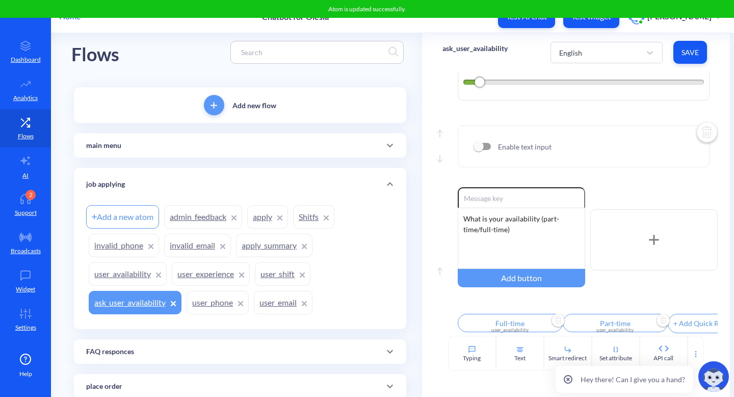
click at [391, 149] on icon at bounding box center [390, 145] width 12 height 12
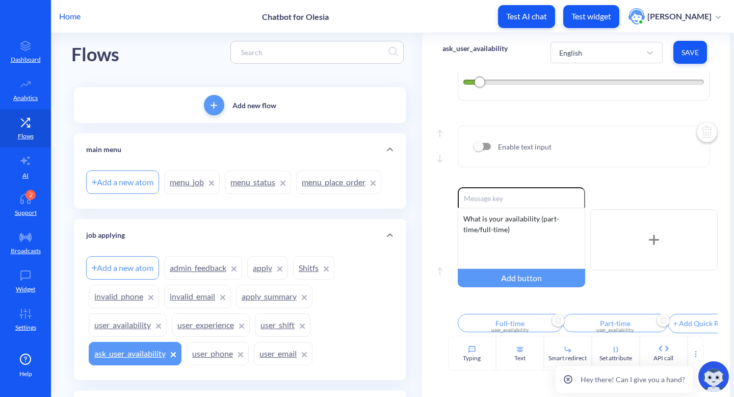
click at [175, 182] on link "menu_job" at bounding box center [192, 181] width 56 height 23
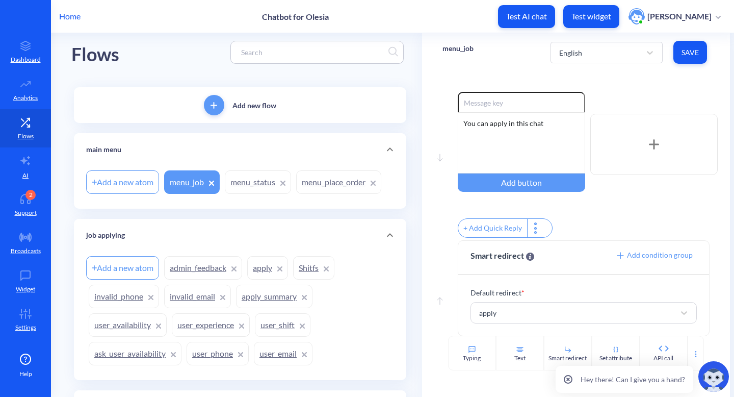
scroll to position [12, 0]
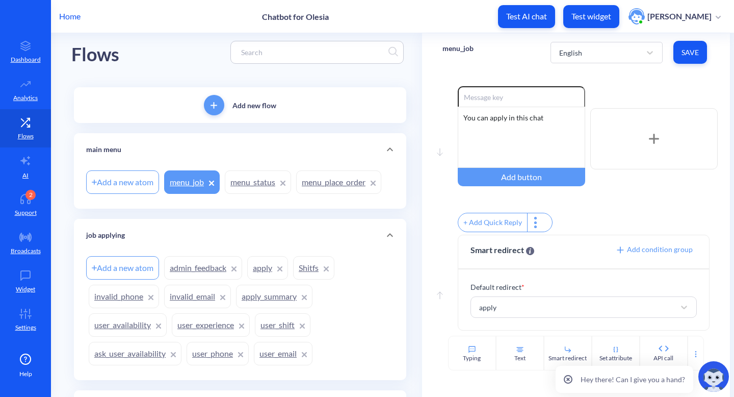
click at [251, 181] on link "menu_status" at bounding box center [258, 181] width 66 height 23
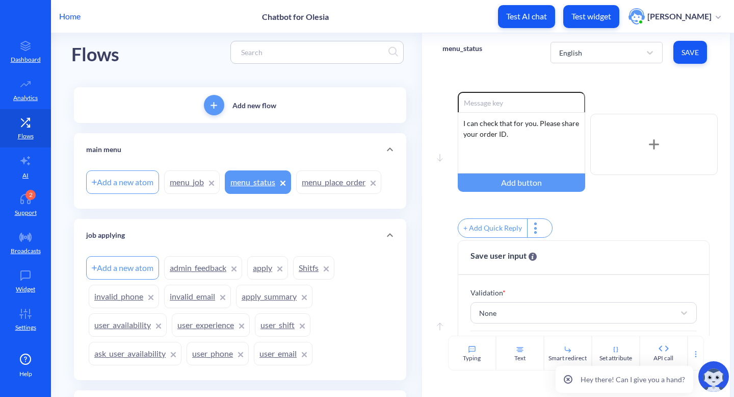
click at [336, 189] on link "menu_place_order" at bounding box center [338, 181] width 85 height 23
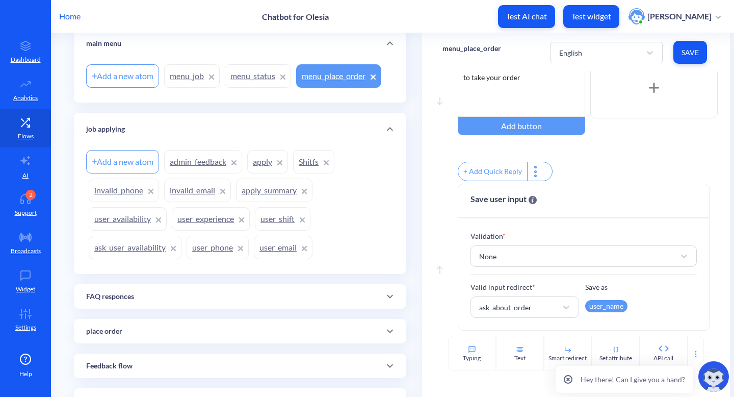
scroll to position [132, 0]
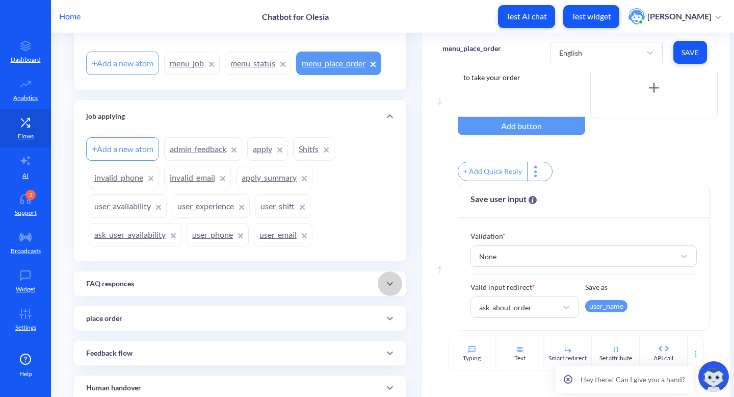
click at [386, 282] on icon at bounding box center [390, 283] width 12 height 12
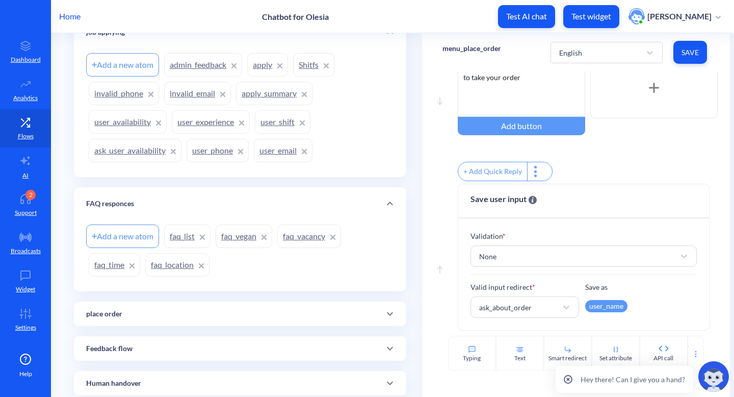
scroll to position [238, 0]
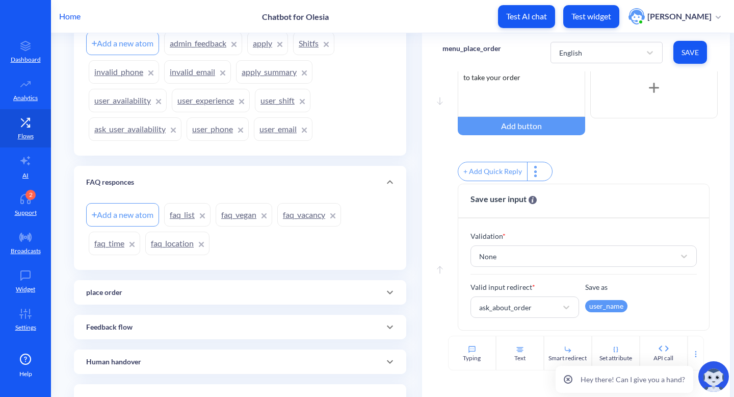
click at [182, 218] on link "faq_list" at bounding box center [187, 214] width 46 height 23
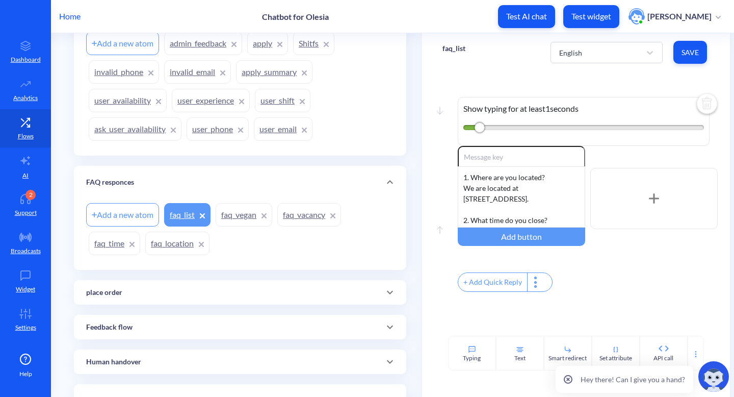
click at [235, 219] on link "faq_vegan" at bounding box center [244, 214] width 57 height 23
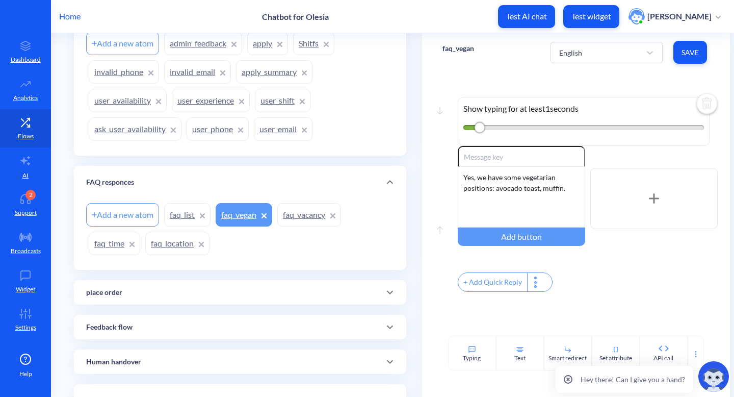
click at [323, 222] on link "faq_vacancy" at bounding box center [309, 214] width 64 height 23
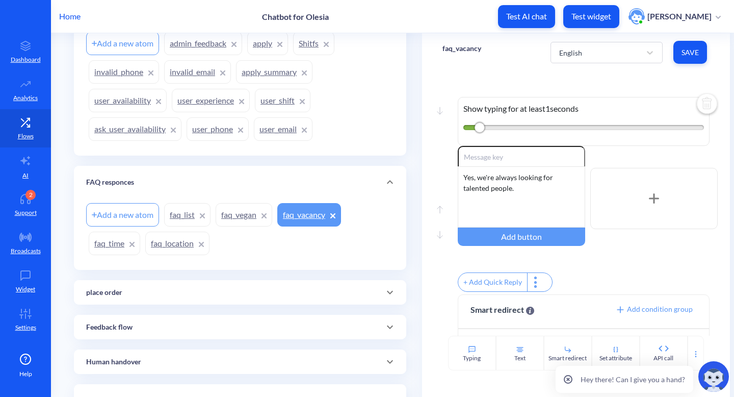
click at [104, 246] on link "faq_time" at bounding box center [114, 242] width 51 height 23
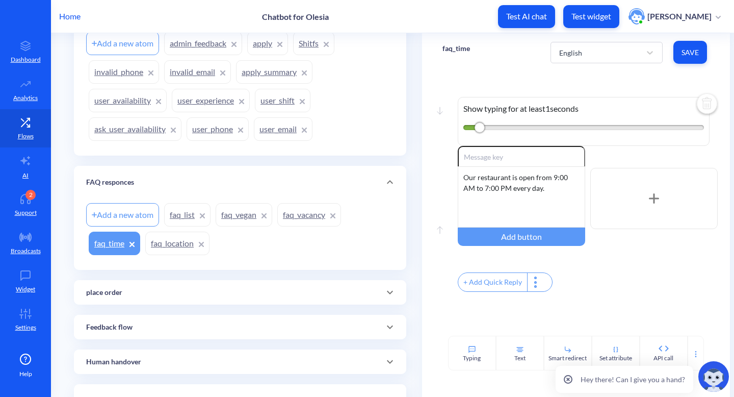
click at [173, 245] on link "faq_location" at bounding box center [177, 242] width 64 height 23
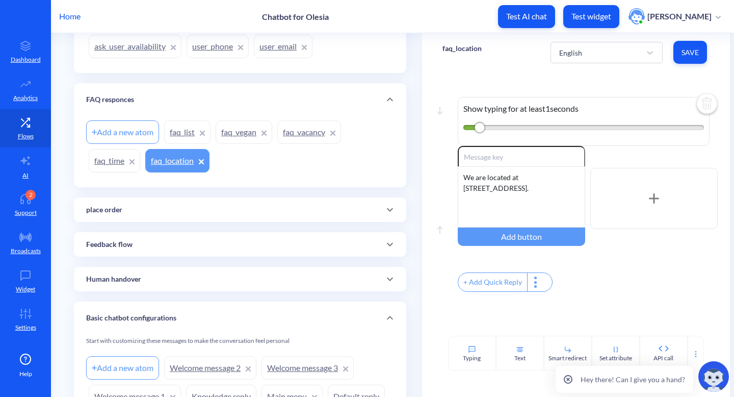
scroll to position [319, 0]
click at [387, 209] on icon at bounding box center [390, 211] width 12 height 12
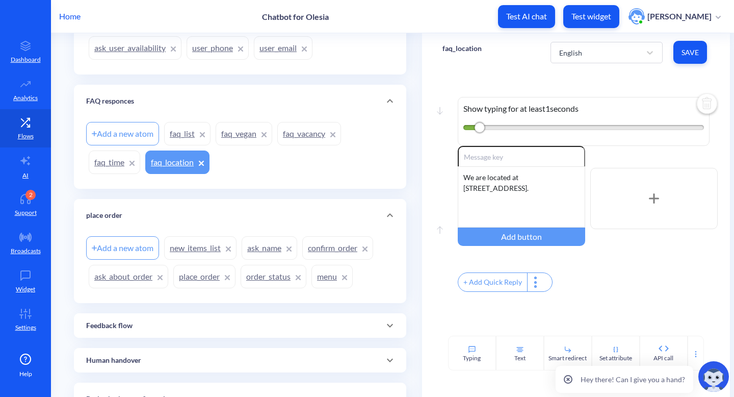
click at [207, 245] on link "new_items_list" at bounding box center [200, 247] width 72 height 23
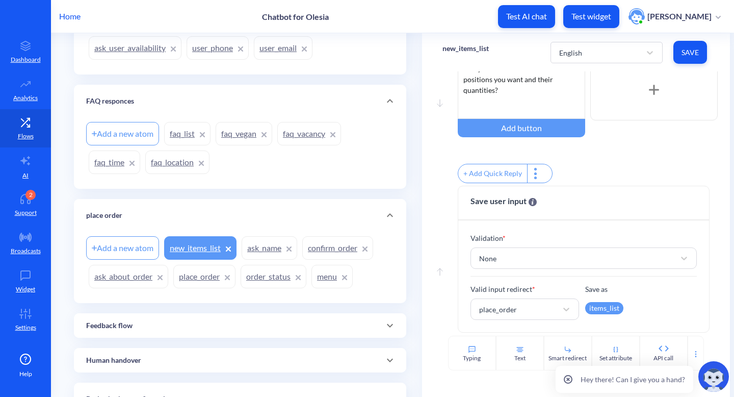
scroll to position [63, 0]
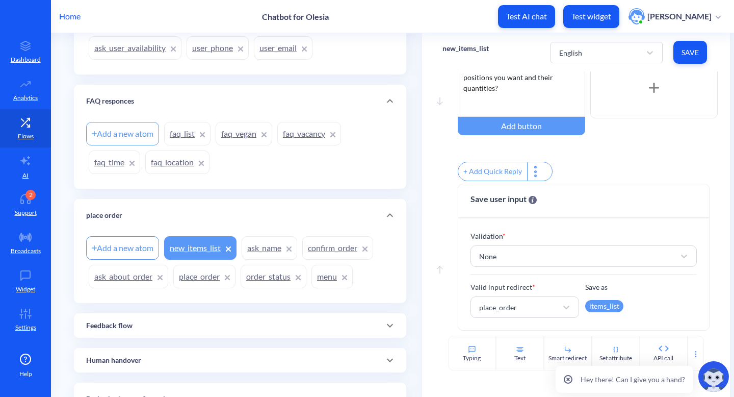
click at [256, 251] on link "ask_name" at bounding box center [270, 247] width 56 height 23
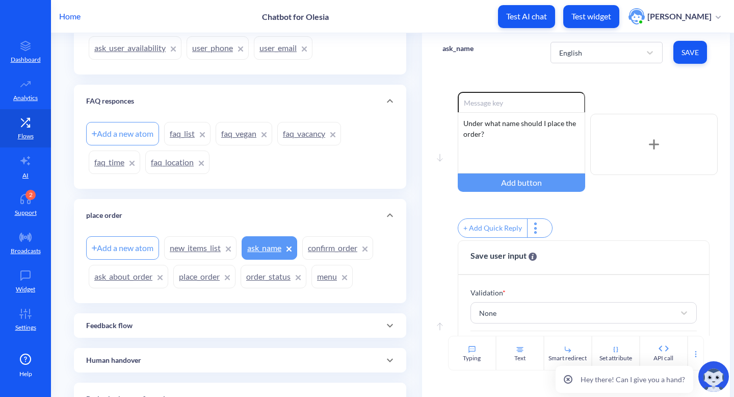
scroll to position [63, 0]
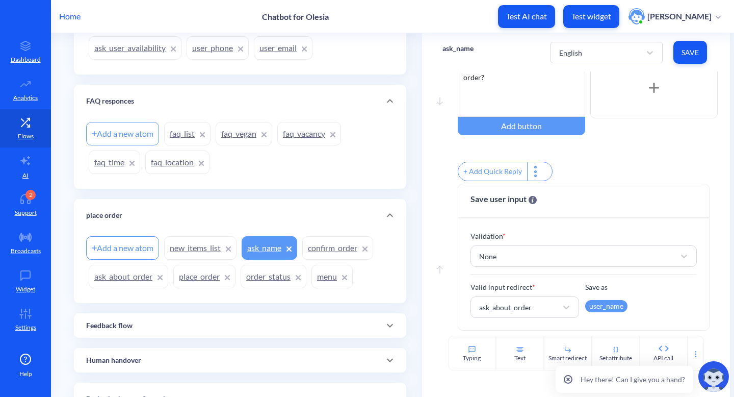
click at [330, 245] on link "confirm_order" at bounding box center [337, 247] width 71 height 23
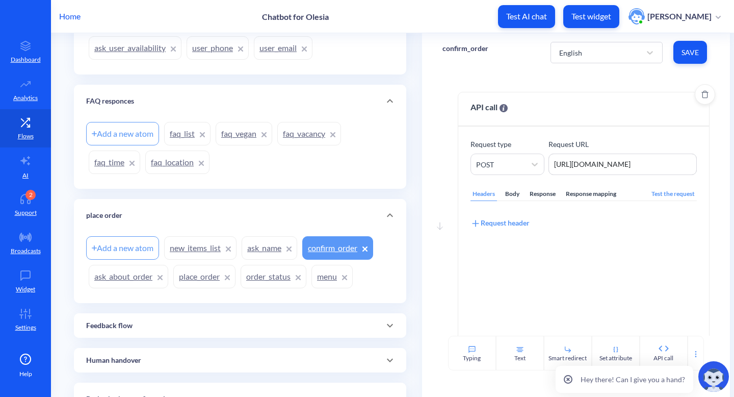
scroll to position [196, 0]
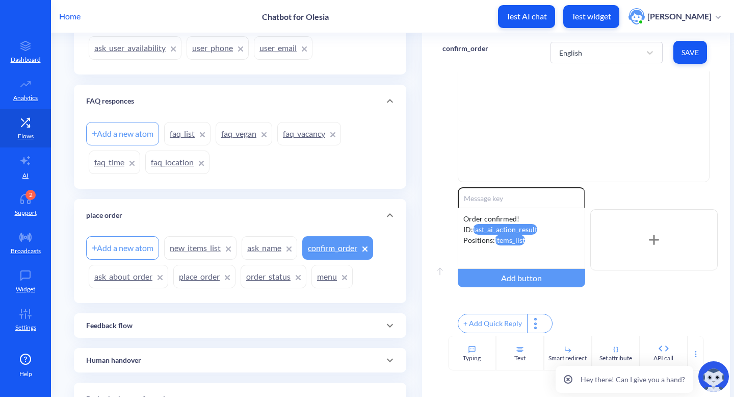
click at [126, 277] on link "ask_about_order" at bounding box center [129, 276] width 80 height 23
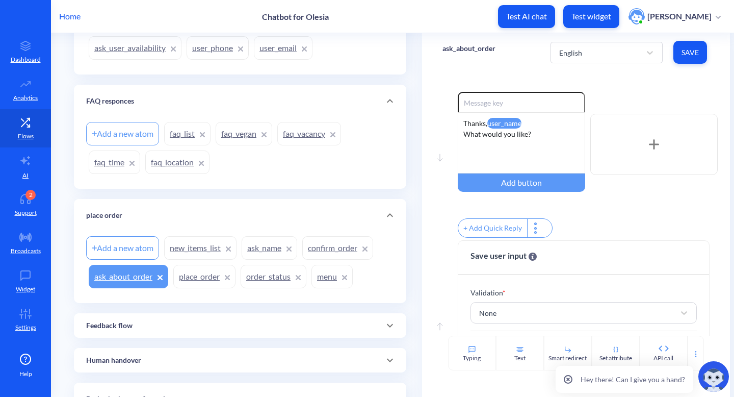
click at [202, 276] on link "place_order" at bounding box center [204, 276] width 62 height 23
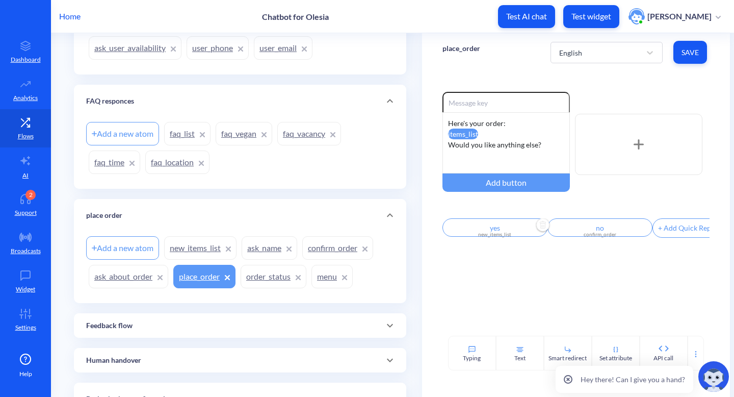
click at [486, 228] on input "yes" at bounding box center [494, 227] width 105 height 18
click at [489, 239] on input "yes" at bounding box center [493, 240] width 95 height 20
type input "es"
type input "Yes"
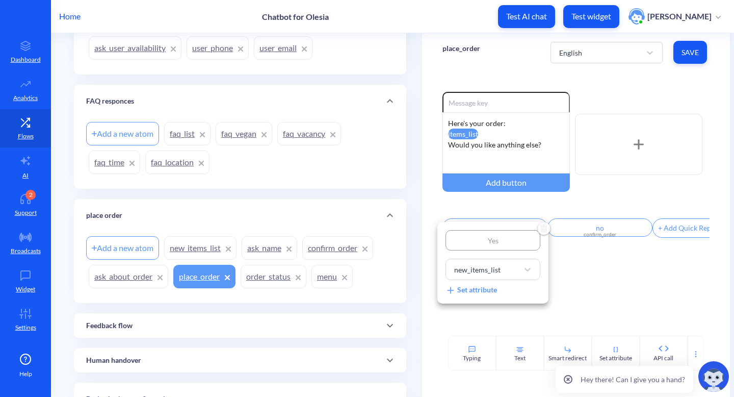
type input "Yes"
click at [599, 235] on div at bounding box center [367, 198] width 734 height 397
click at [591, 230] on input "no" at bounding box center [599, 227] width 105 height 18
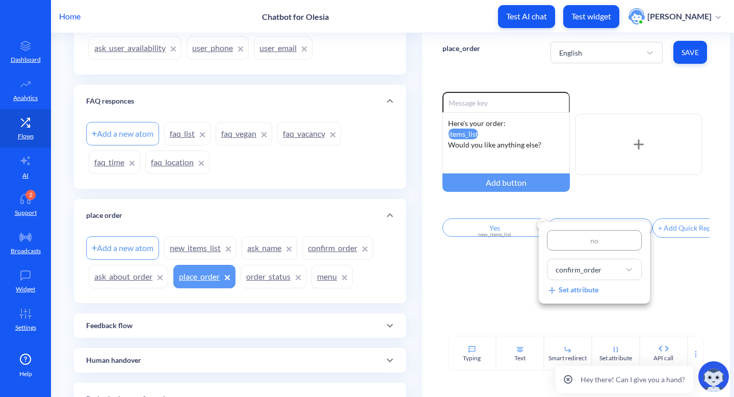
click at [591, 241] on input "no" at bounding box center [594, 240] width 95 height 20
type input "o"
type input "No"
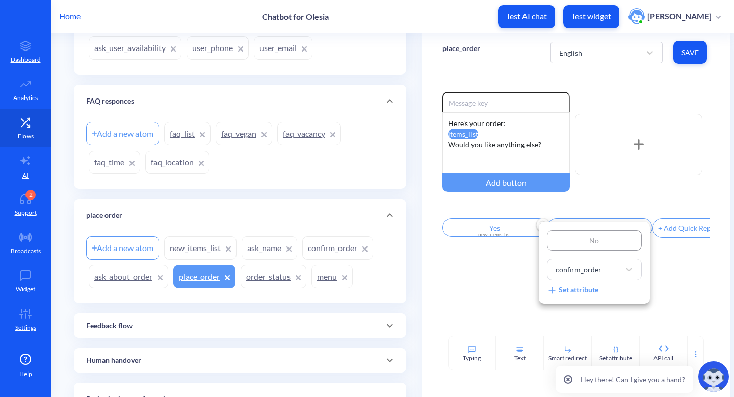
click at [689, 55] on div at bounding box center [367, 198] width 734 height 397
click at [689, 55] on span "Save" at bounding box center [690, 52] width 17 height 10
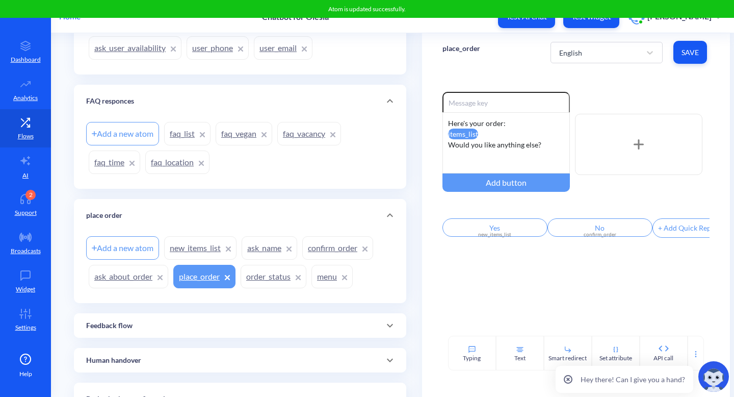
click at [258, 280] on link "order_status" at bounding box center [274, 276] width 66 height 23
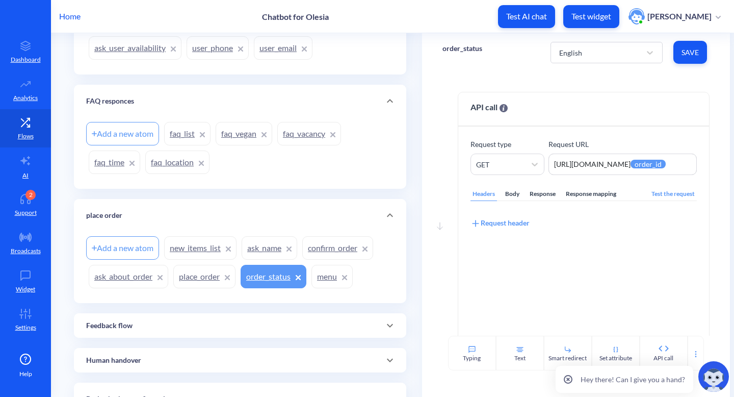
click at [326, 273] on link "menu" at bounding box center [331, 276] width 41 height 23
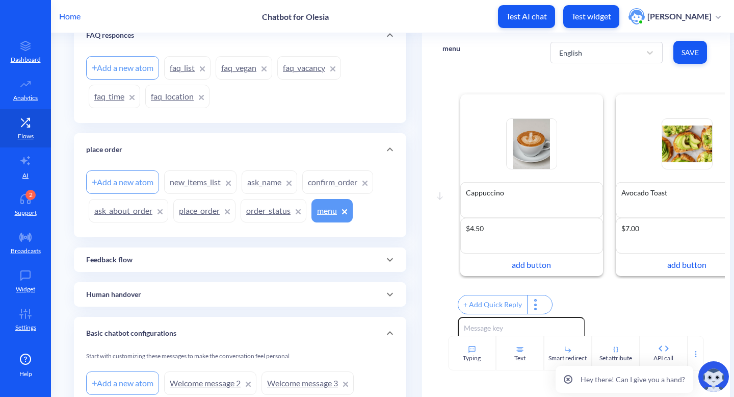
scroll to position [405, 0]
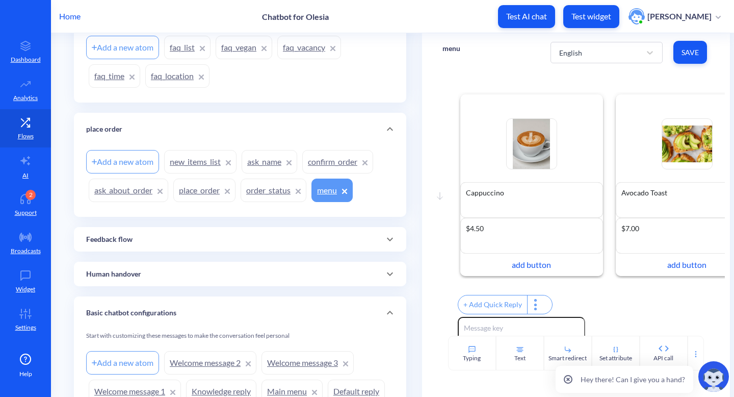
click at [503, 81] on div "Move down Enable reactions Cappuccino Cappuccino $4.50 $4.50 add button Enable …" at bounding box center [576, 203] width 308 height 264
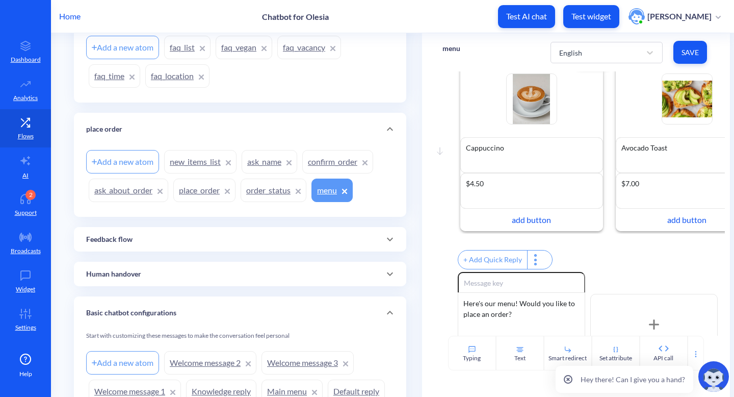
scroll to position [44, 0]
click at [32, 103] on link "Analytics" at bounding box center [25, 90] width 51 height 38
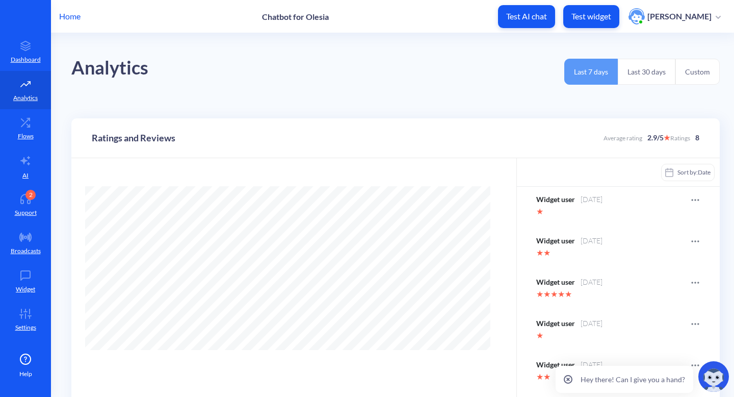
click at [93, 138] on p "Ratings and Reviews" at bounding box center [134, 138] width 84 height 14
